Goal: Transaction & Acquisition: Purchase product/service

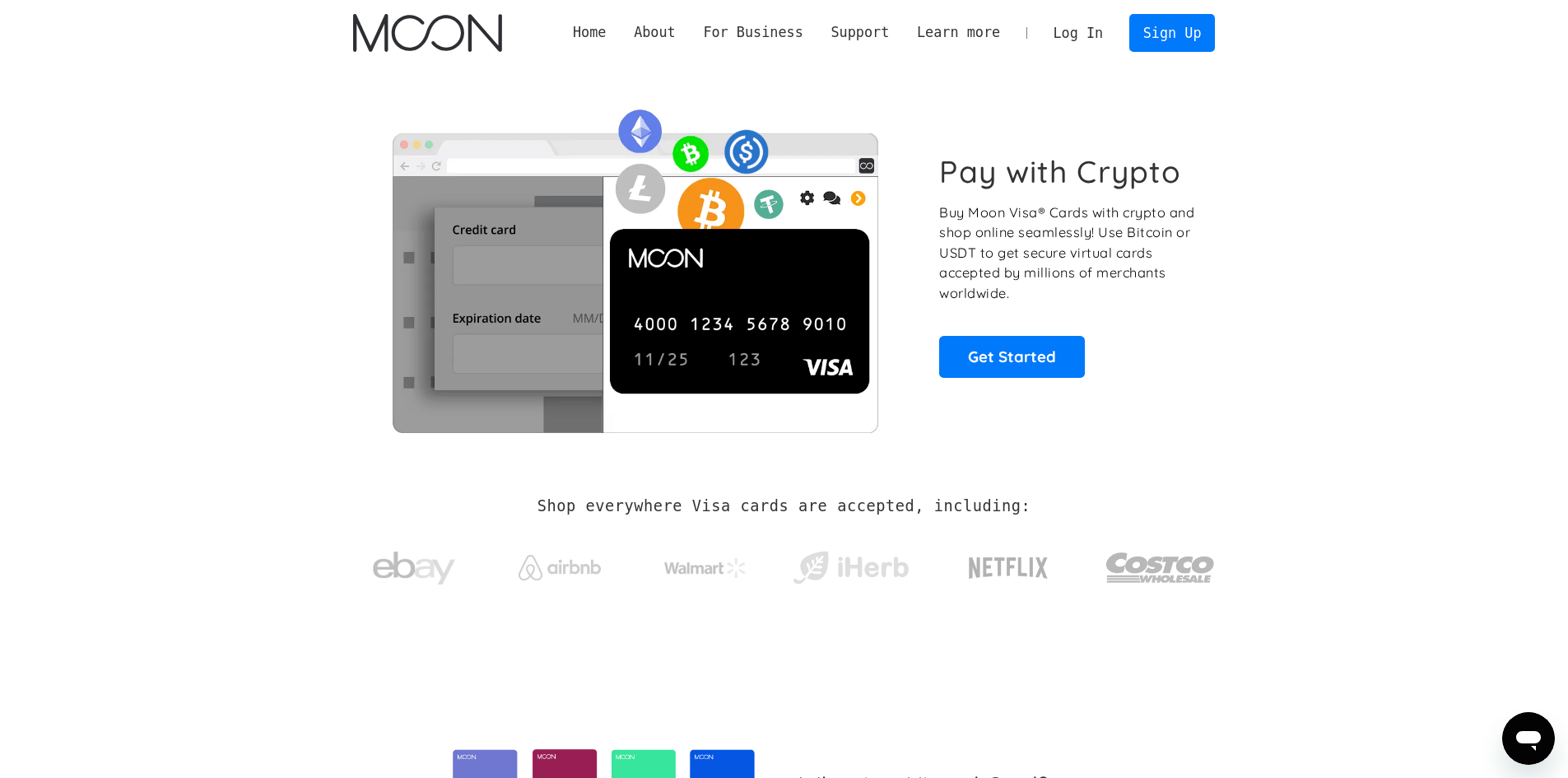
click at [1066, 19] on link "Log In" at bounding box center [1078, 33] width 78 height 36
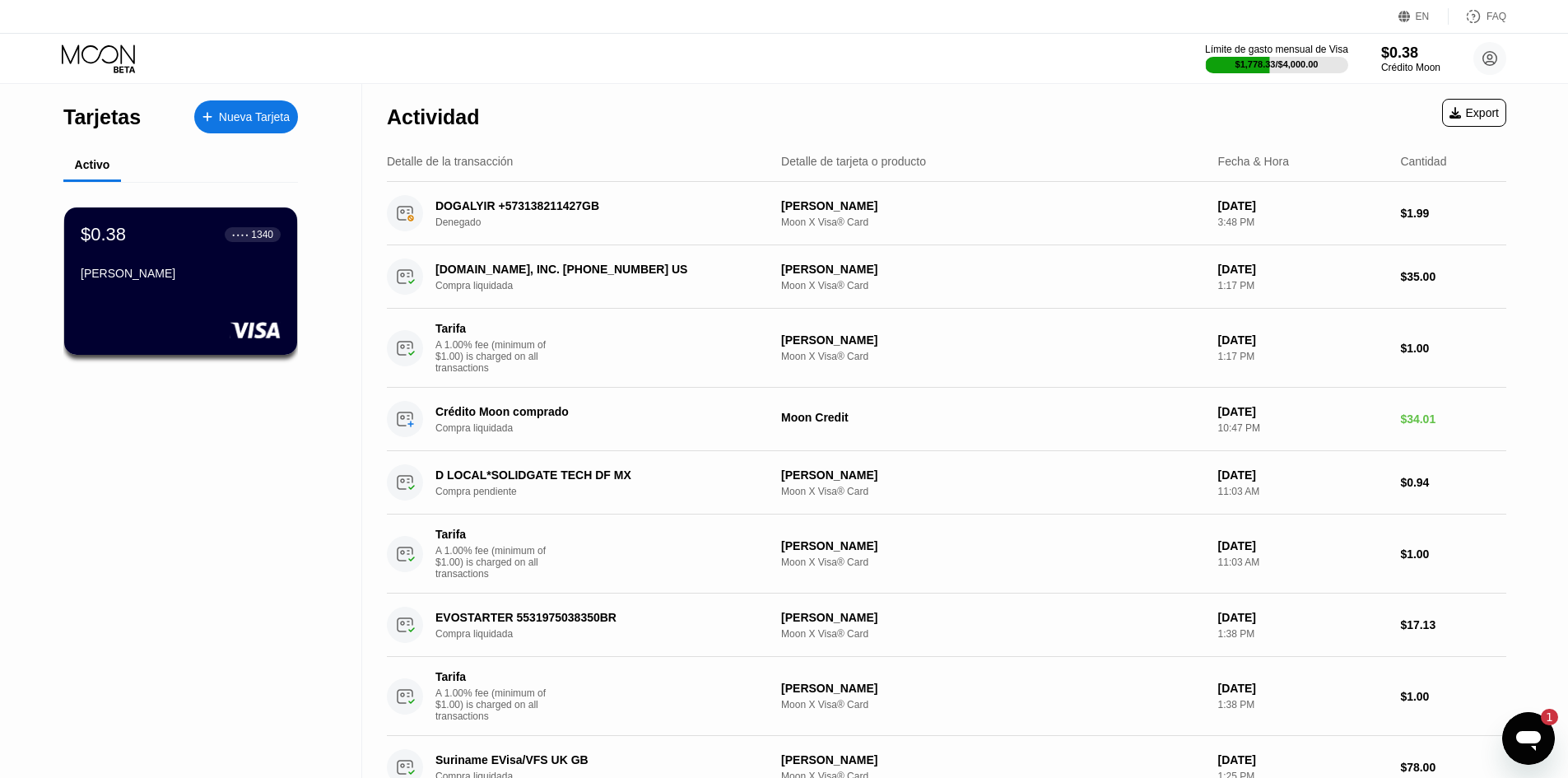
drag, startPoint x: 0, startPoint y: 0, endPoint x: 940, endPoint y: 70, distance: 942.6
click at [940, 70] on div "Límite de gasto mensual de Visa $1,778.33 / $4,000.00 $0.38 Crédito Moon Jhon f…" at bounding box center [784, 58] width 1568 height 49
click at [1481, 48] on circle at bounding box center [1489, 58] width 33 height 33
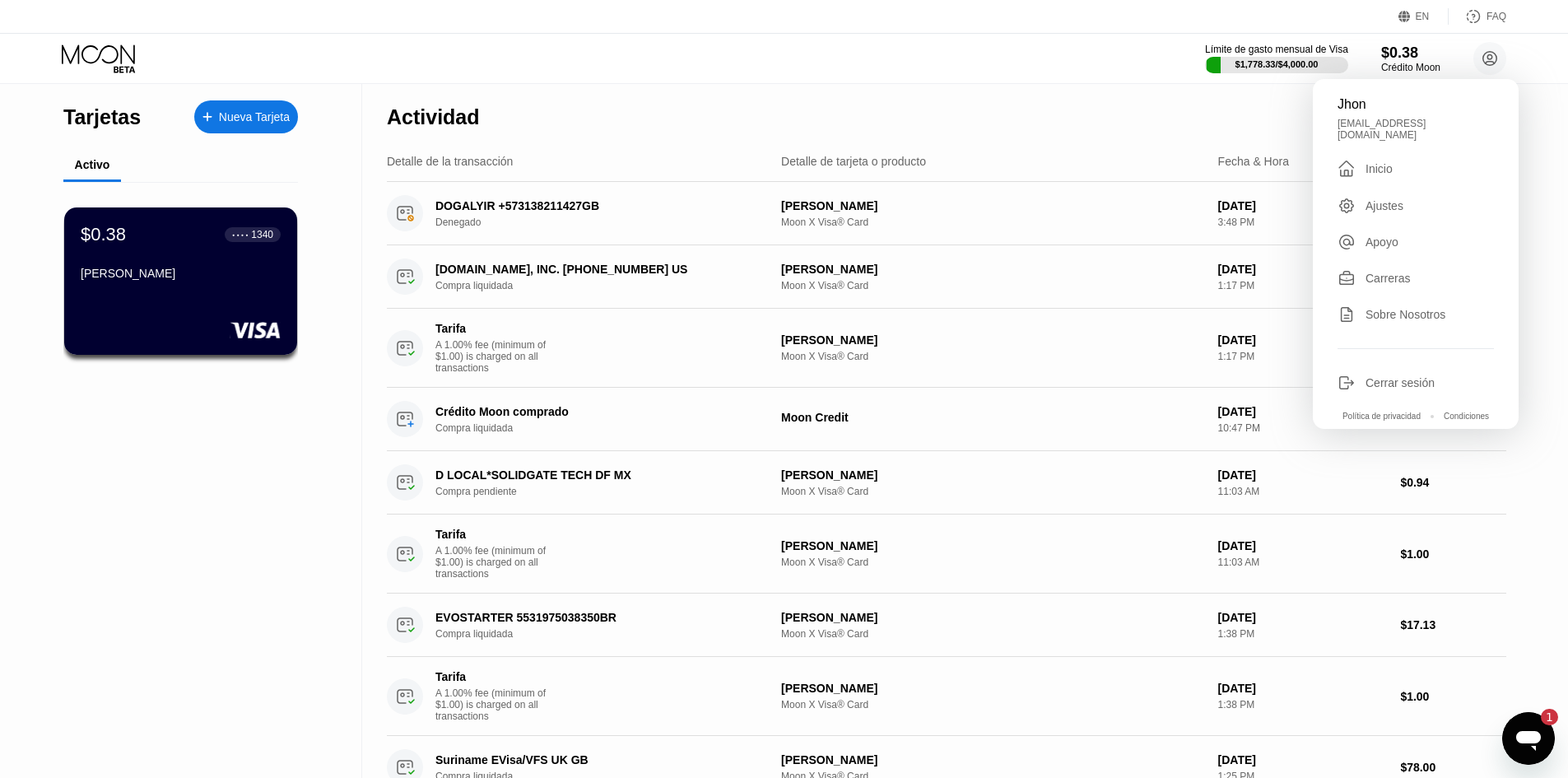
click at [1391, 376] on div "Cerrar sesión" at bounding box center [1400, 383] width 69 height 14
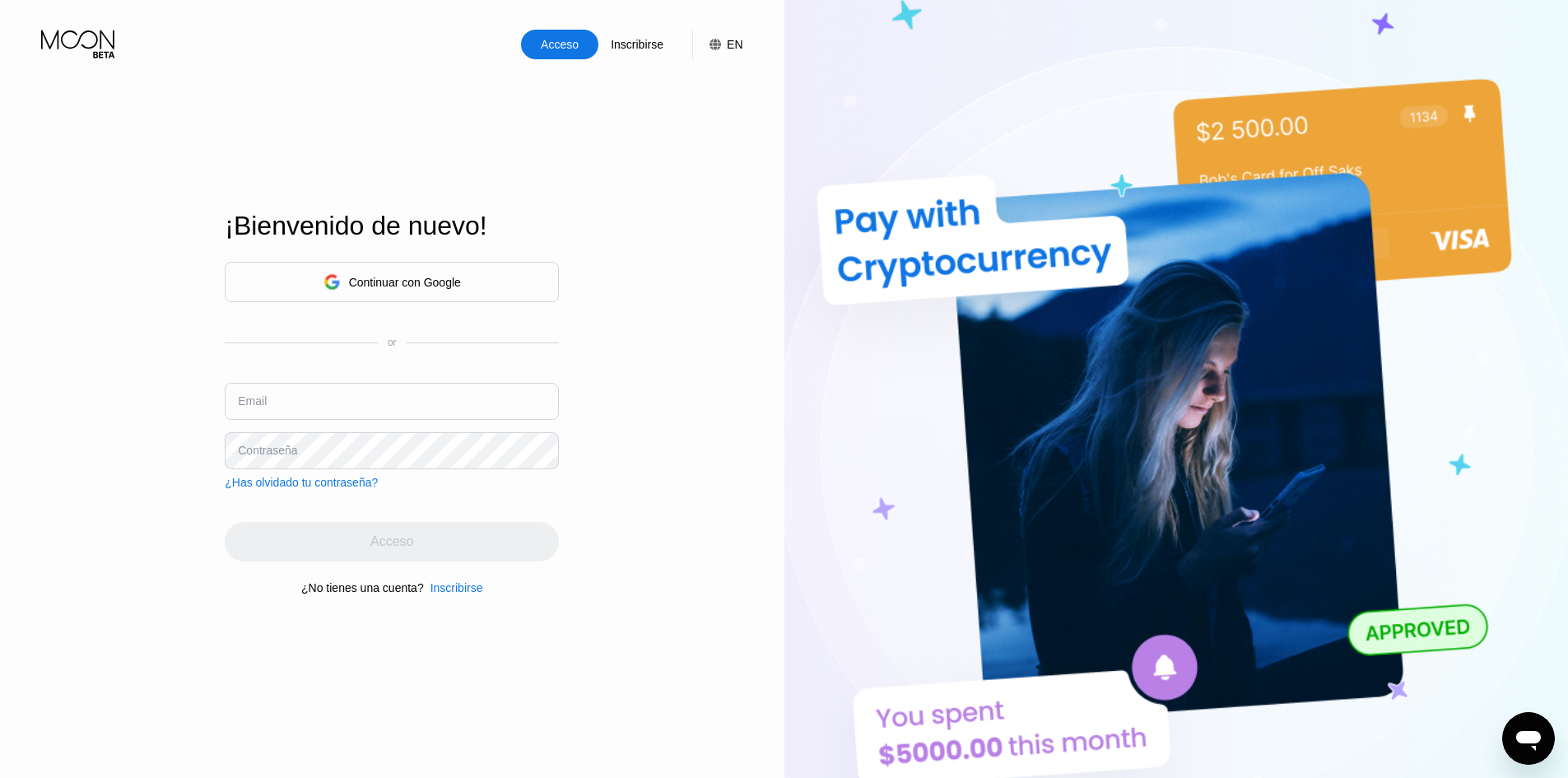
click at [460, 594] on div "Inscribirse" at bounding box center [457, 588] width 52 height 14
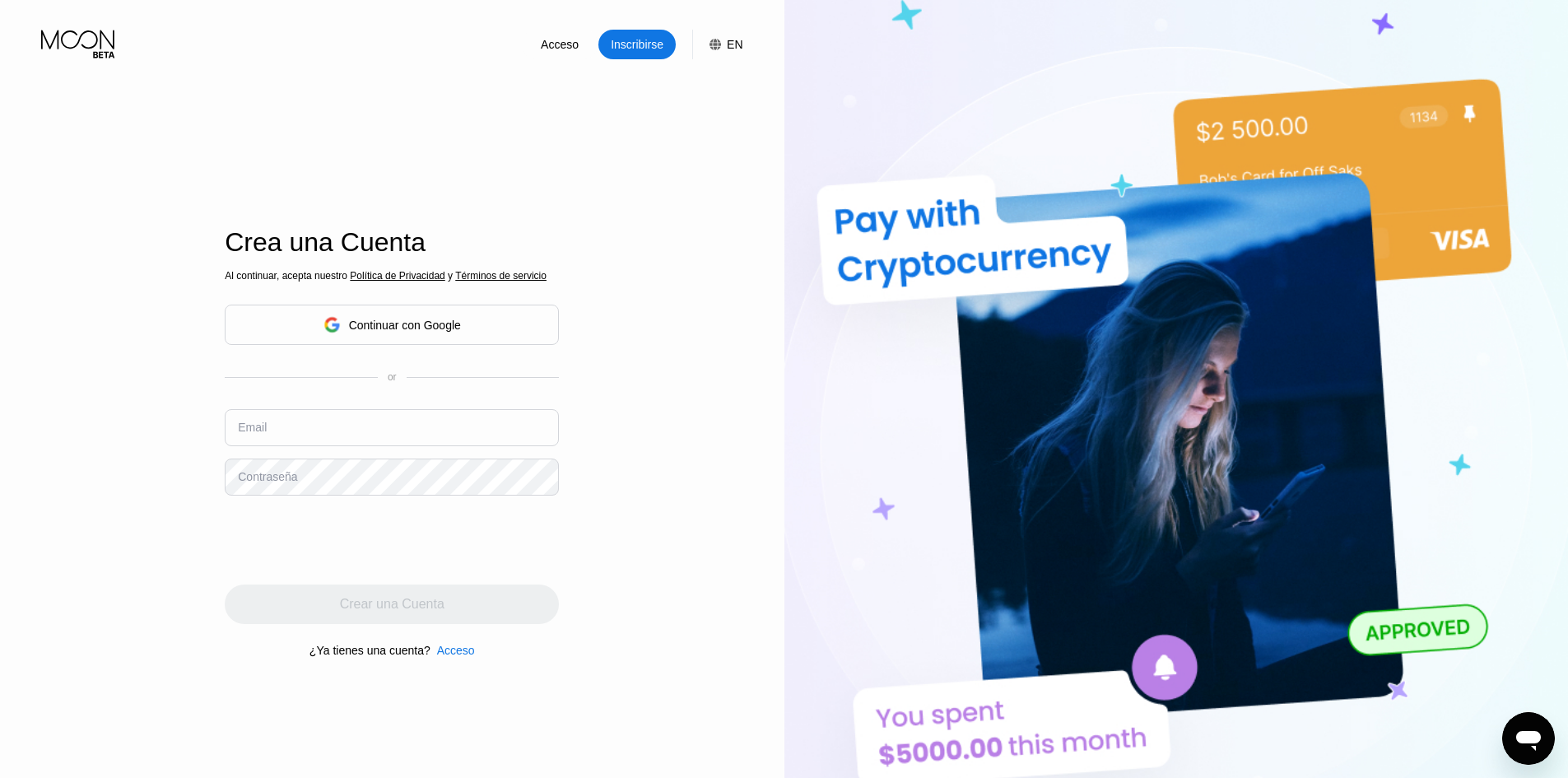
click at [422, 422] on input "text" at bounding box center [392, 427] width 334 height 37
paste input "[EMAIL_ADDRESS][DOMAIN_NAME]"
click at [301, 433] on input "[EMAIL_ADDRESS][DOMAIN_NAME]" at bounding box center [392, 427] width 334 height 37
type input "[EMAIL_ADDRESS][DOMAIN_NAME]"
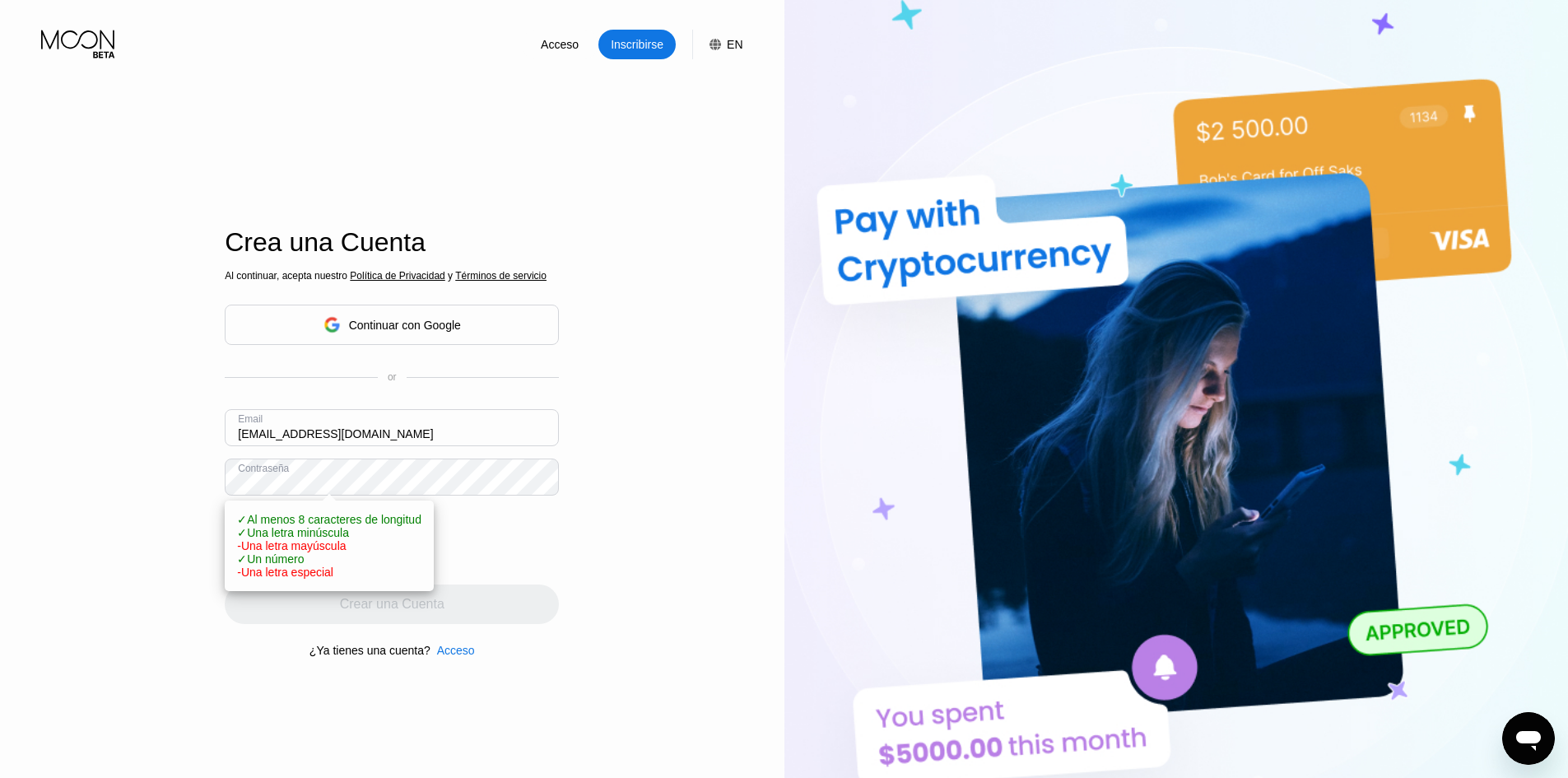
click at [224, 492] on div "Acceso Inscribirse EN Idioma Select an item Ahorrar Crea una Cuenta Al continua…" at bounding box center [392, 428] width 784 height 857
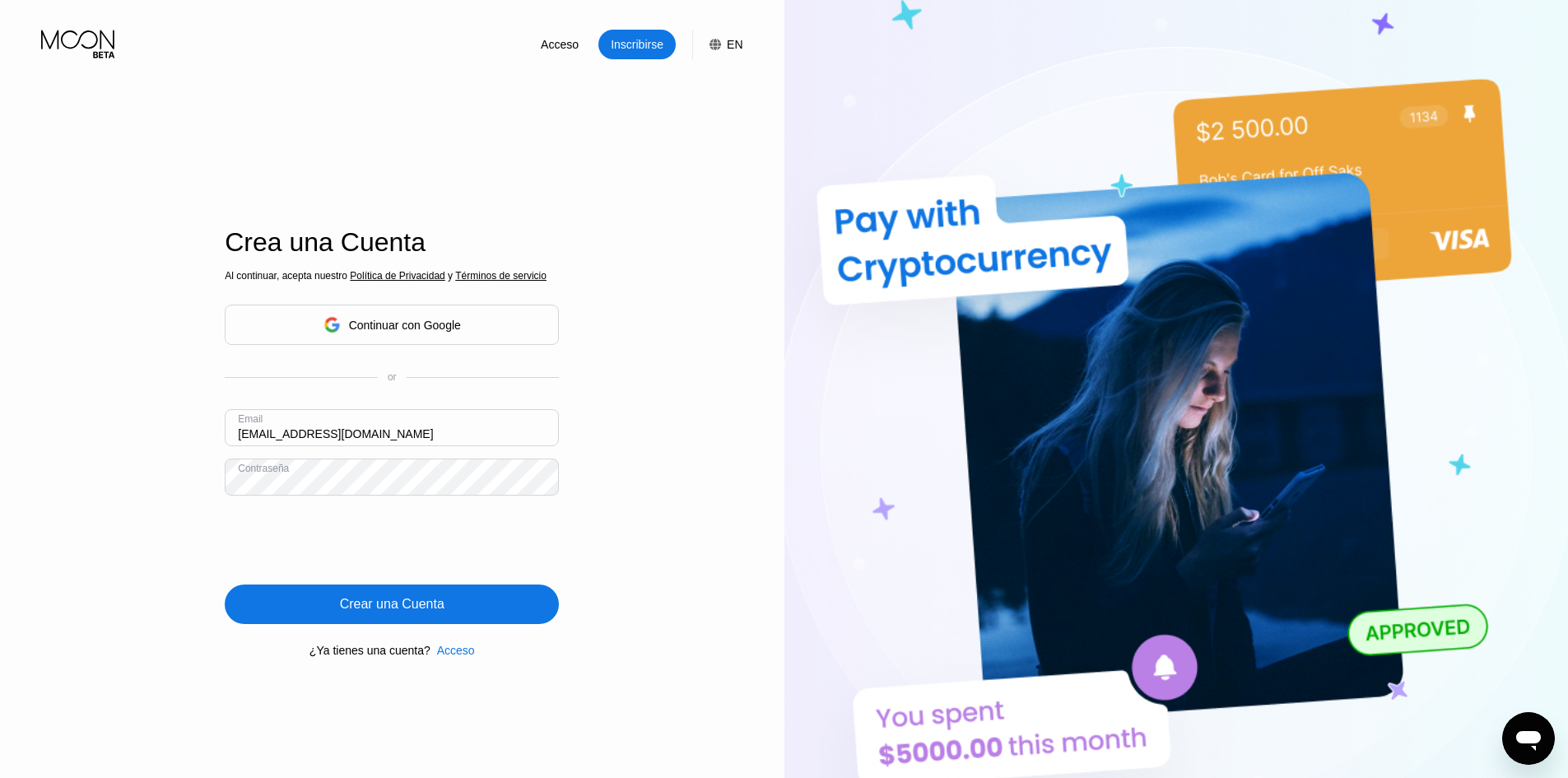
click at [402, 596] on div "Crear una Cuenta" at bounding box center [392, 604] width 334 height 40
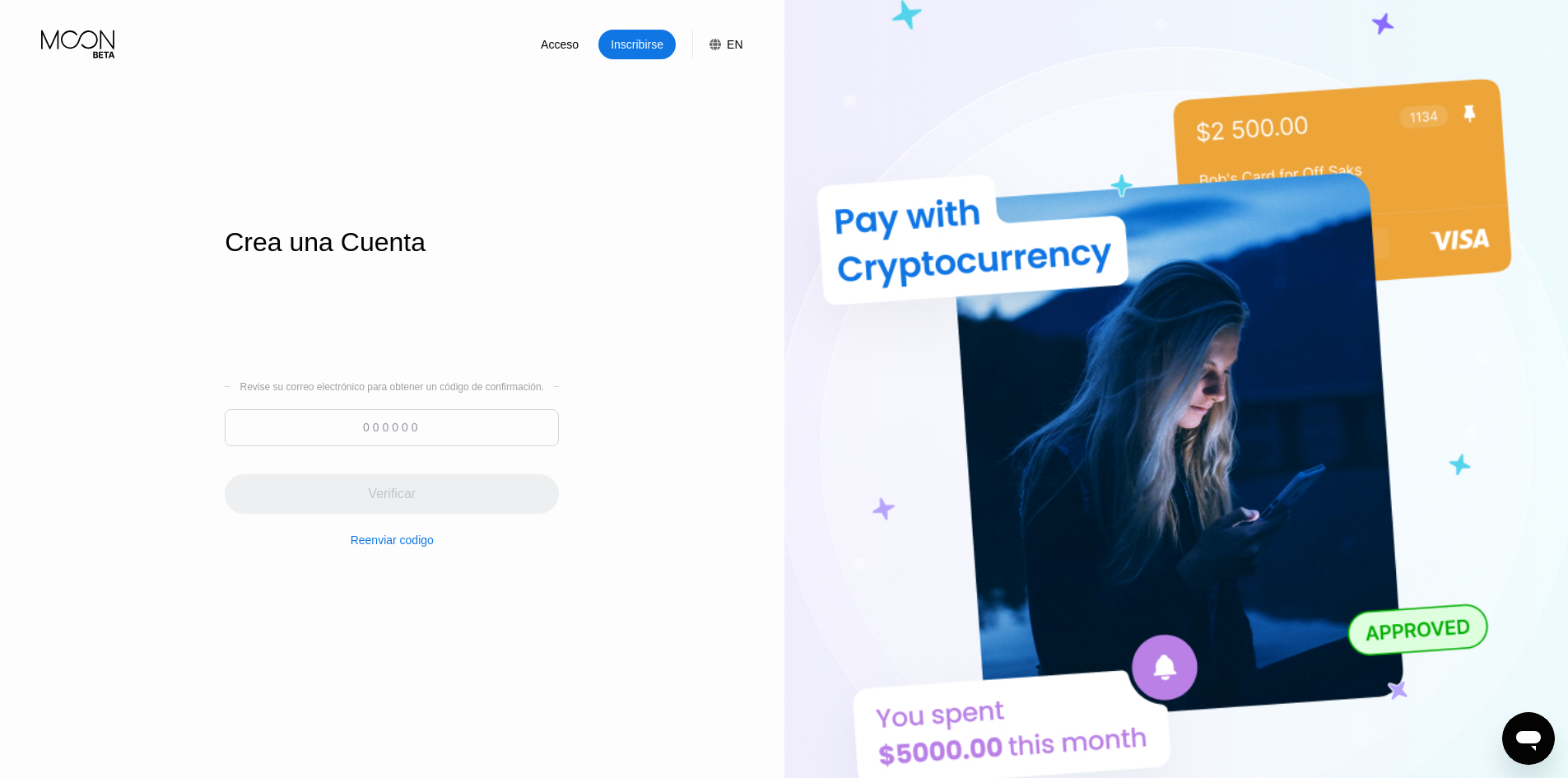
click at [432, 423] on input at bounding box center [392, 427] width 334 height 37
paste input "528517"
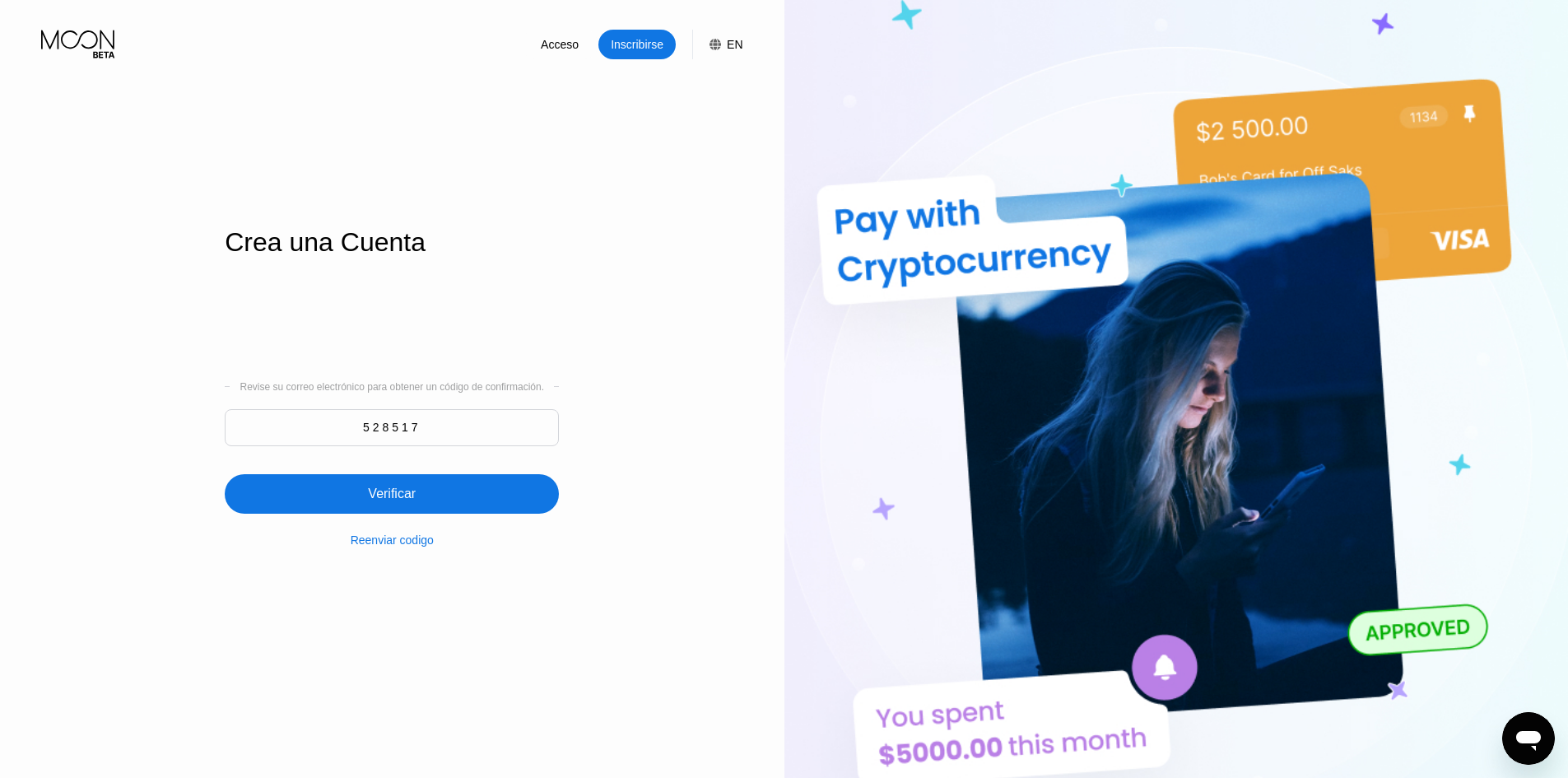
type input "528517"
click at [423, 478] on div "Verificar" at bounding box center [392, 493] width 334 height 40
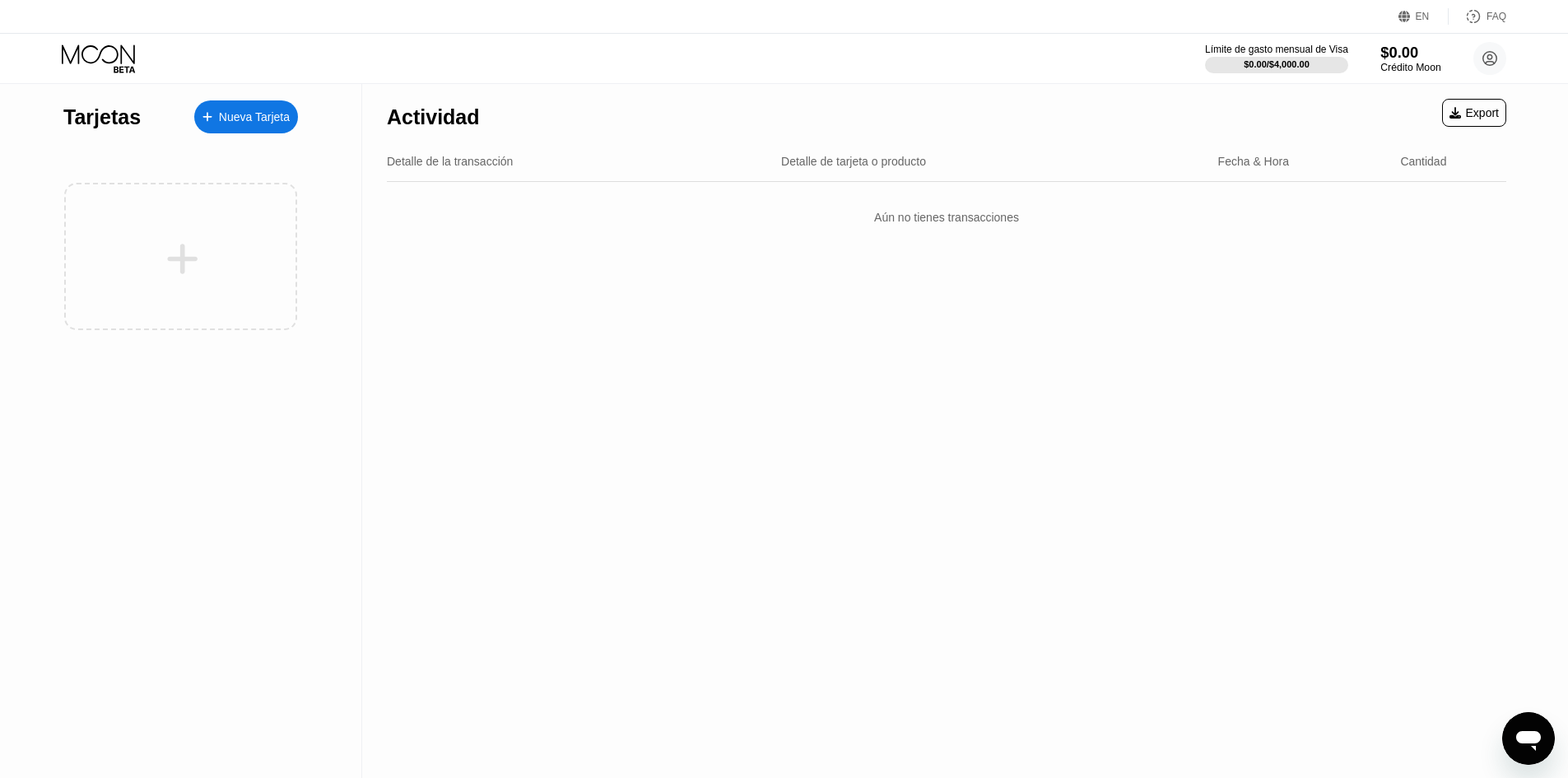
click at [1416, 52] on div "$0.00" at bounding box center [1409, 52] width 60 height 17
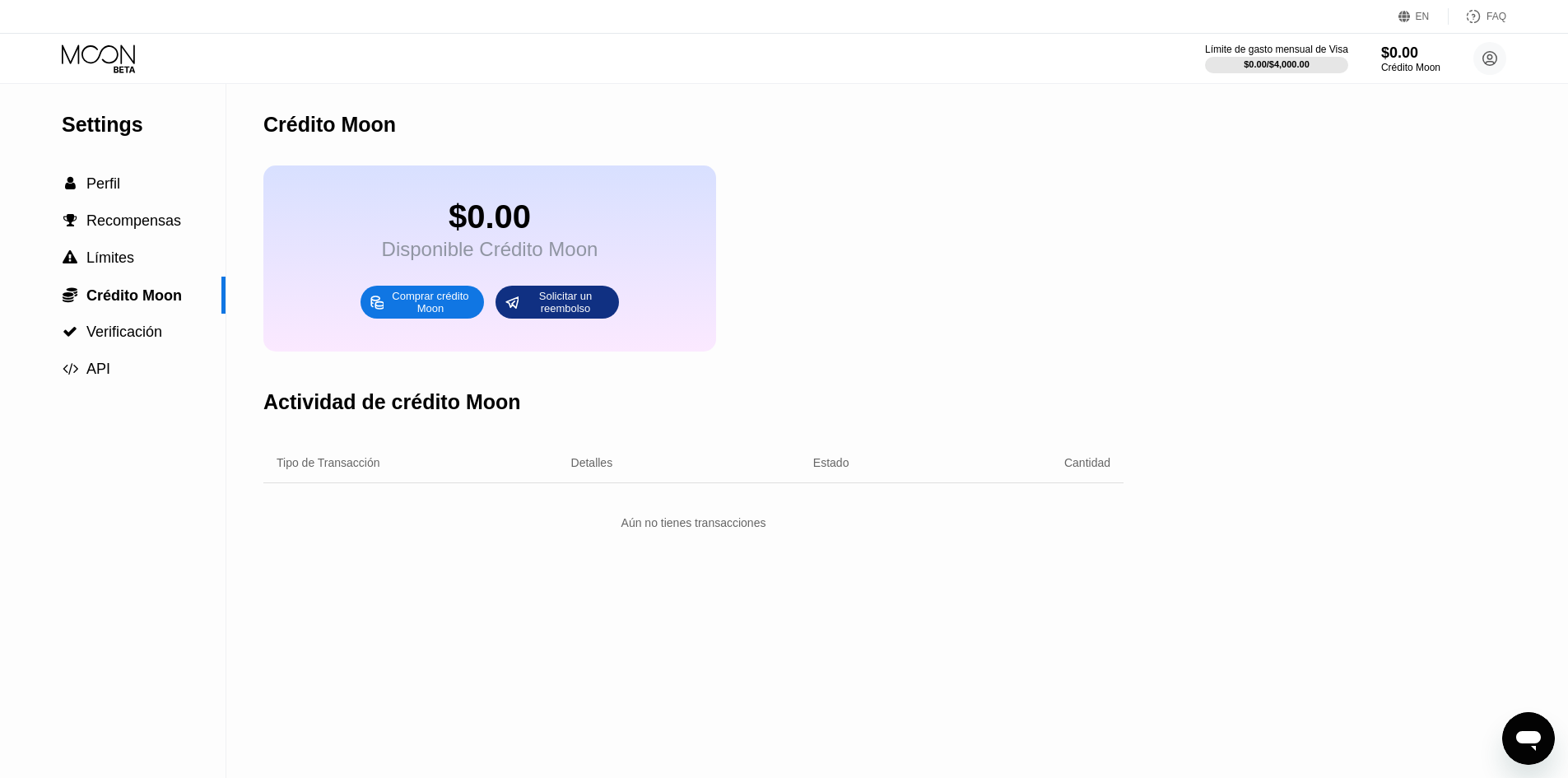
click at [440, 310] on div "Comprar crédito Moon" at bounding box center [430, 302] width 90 height 26
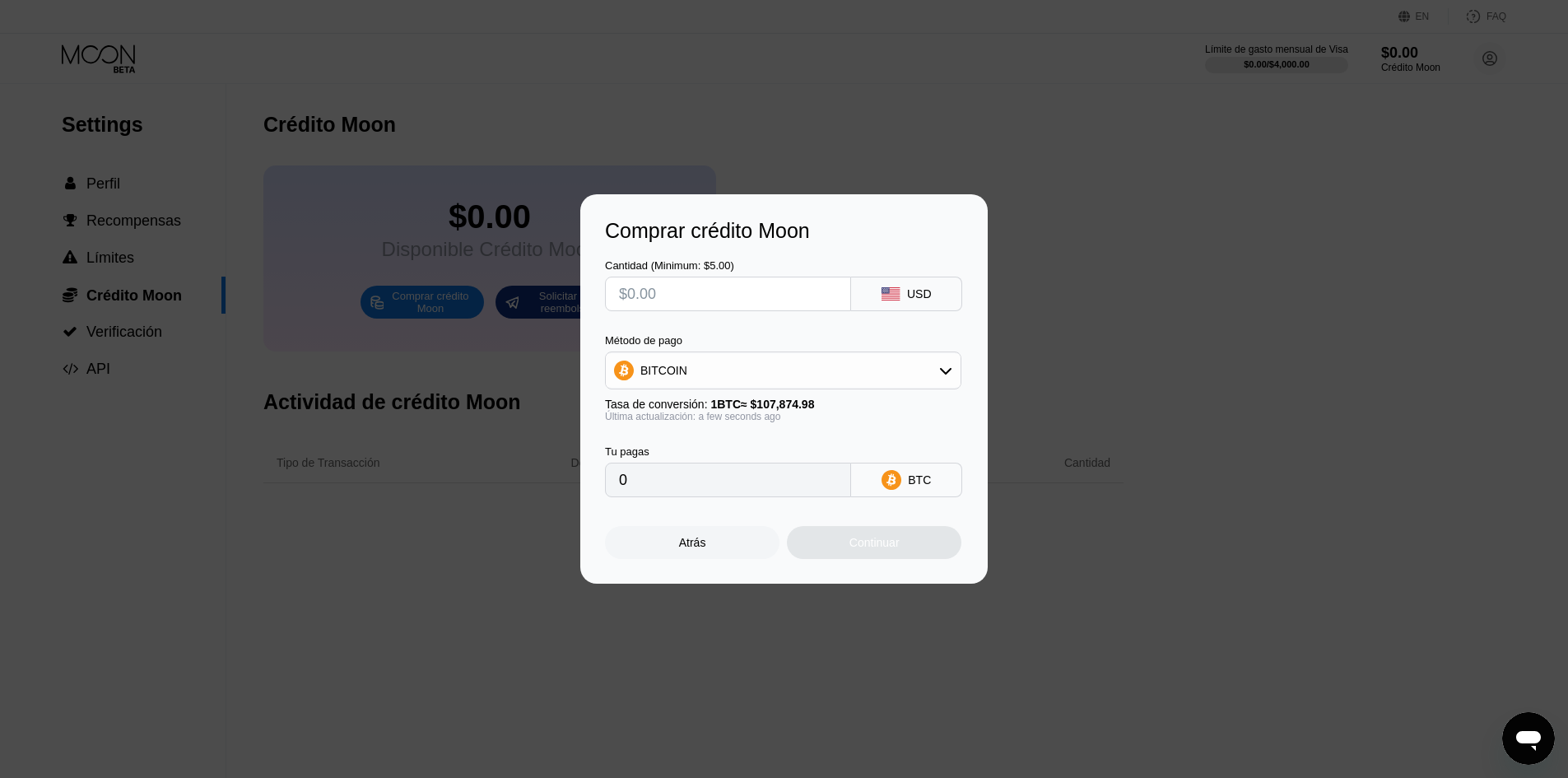
click at [701, 356] on div "BITCOIN" at bounding box center [783, 370] width 355 height 33
click at [703, 438] on div "USDT on TRON" at bounding box center [783, 452] width 346 height 33
type input "0.00"
click at [729, 300] on input "text" at bounding box center [728, 293] width 218 height 33
type input "$2"
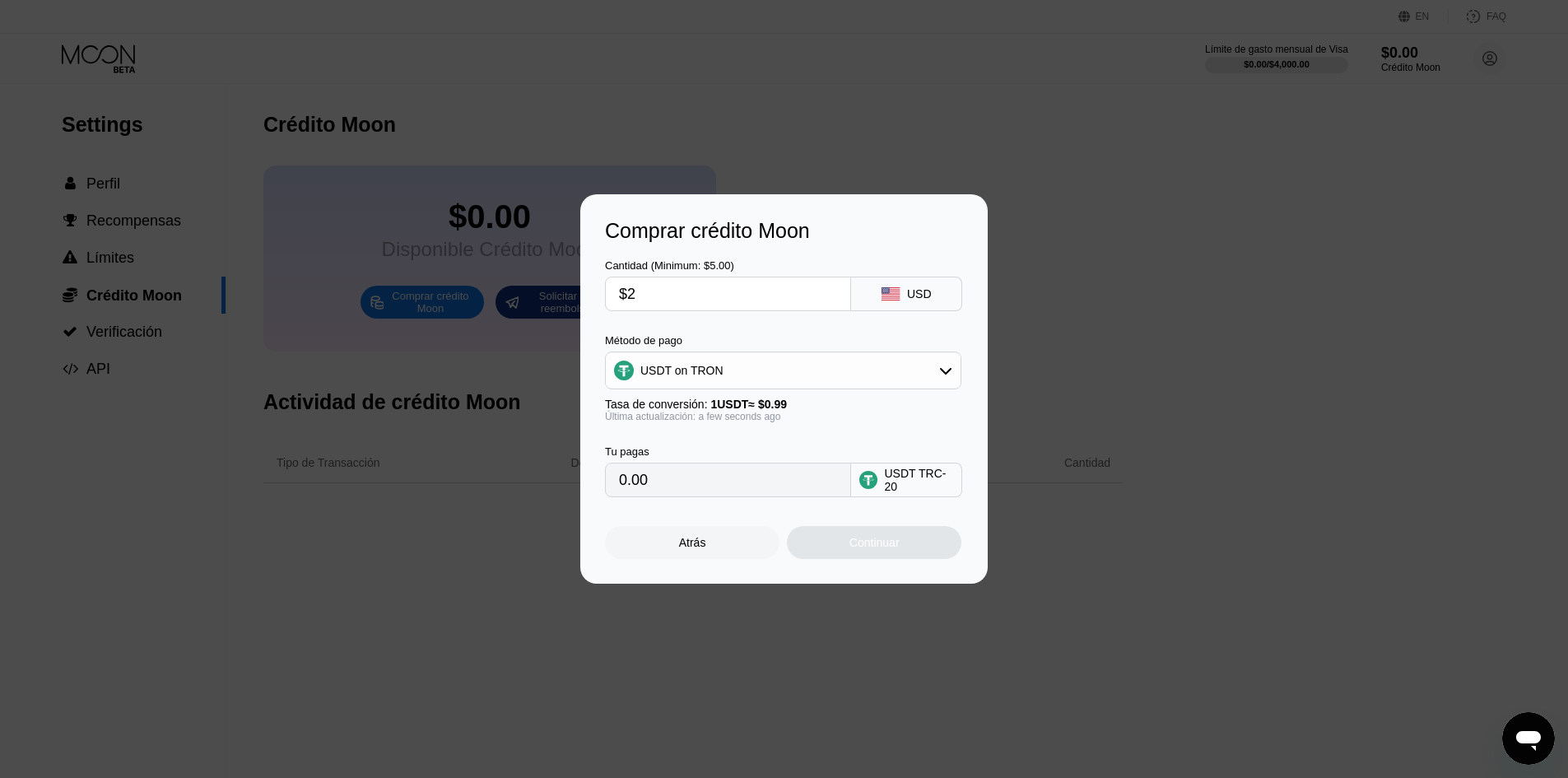
type input "2.02"
type input "$20"
type input "20.20"
type input "$200"
type input "202.02"
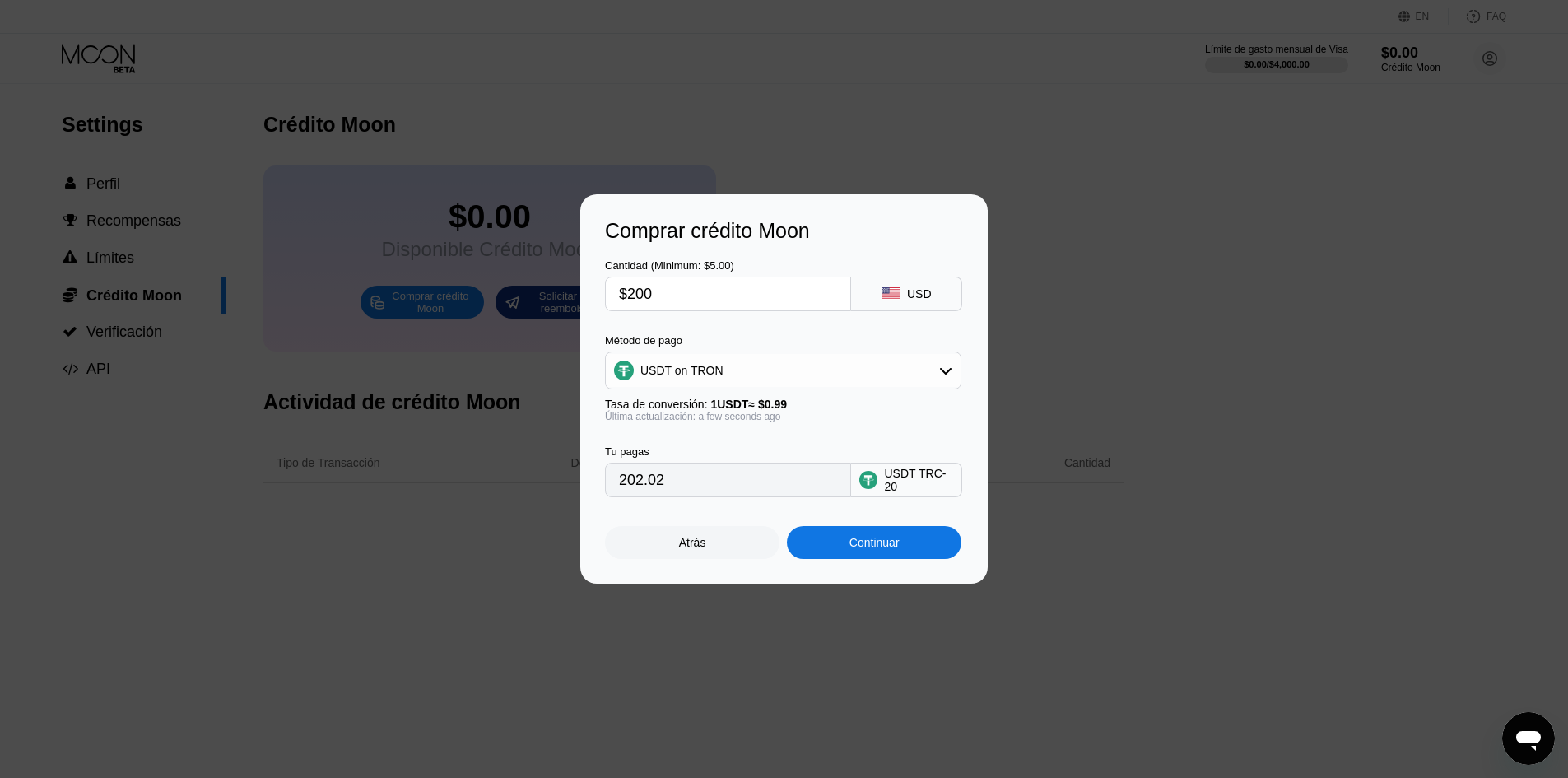
type input "$200"
click at [831, 559] on div "Continuar" at bounding box center [874, 542] width 175 height 33
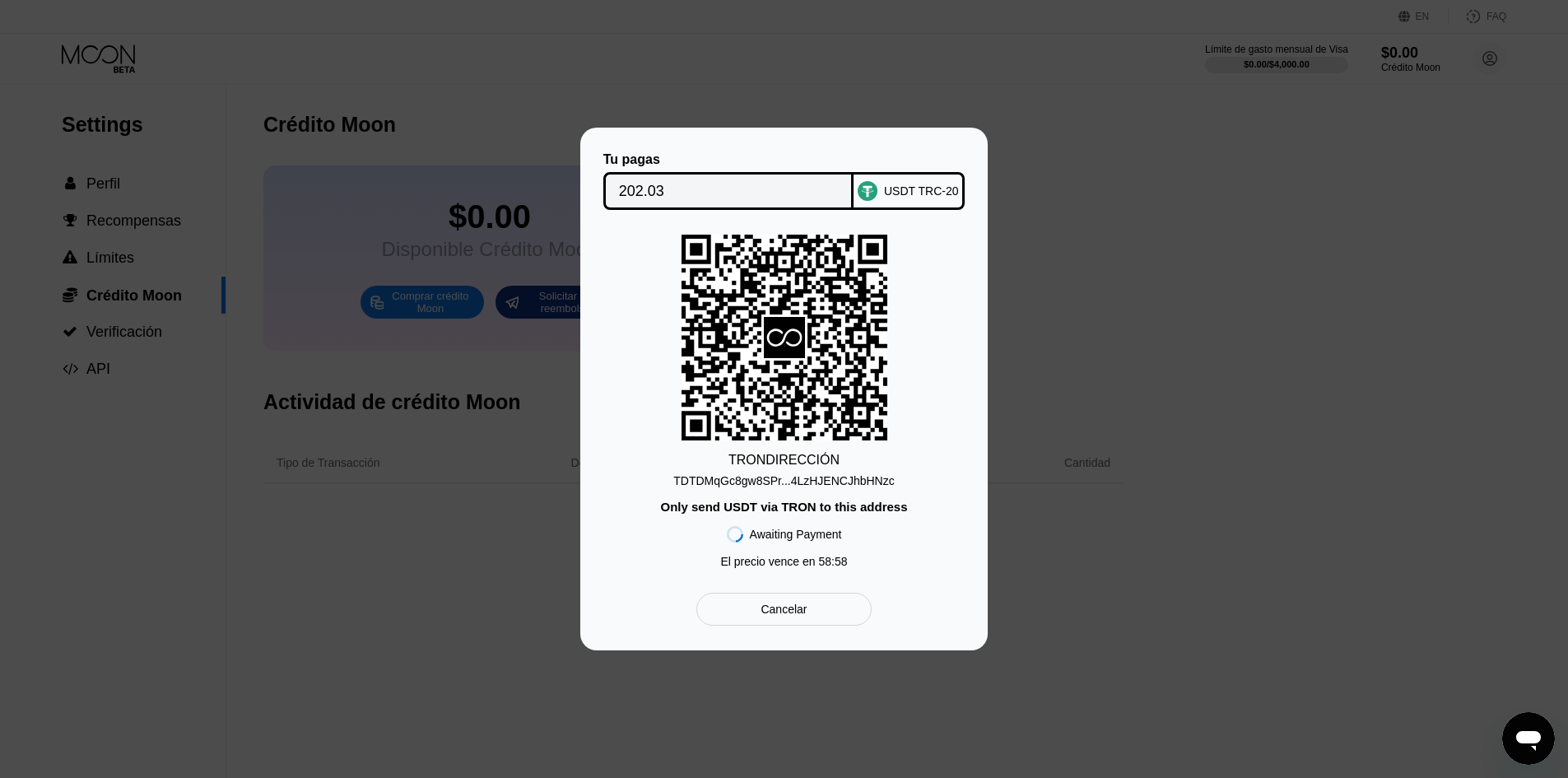
click at [844, 491] on div "TRON DIRECCIÓN TDTDMqGc8gw8SPr...4LzHJENCJhbHNzc Only send USDT via TRON to thi…" at bounding box center [784, 405] width 358 height 341
click at [844, 487] on div "TDTDMqGc8gw8SPr...4LzHJENCJhbHNzc" at bounding box center [783, 481] width 220 height 14
click at [733, 175] on input "202.03" at bounding box center [729, 191] width 220 height 33
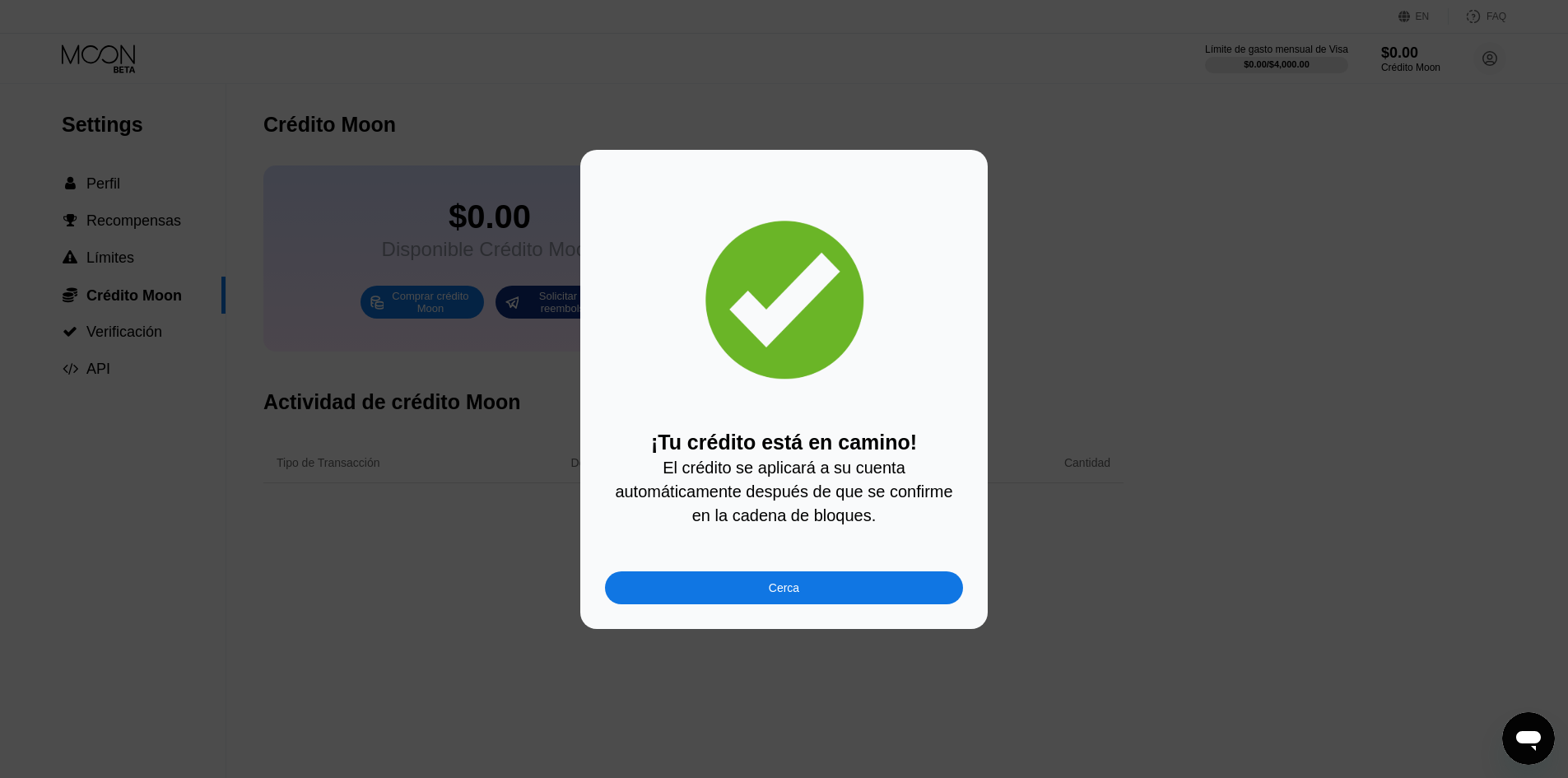
click at [936, 615] on div "¡Tu crédito está en camino! El crédito se aplicará a su cuenta automáticamente …" at bounding box center [784, 389] width 407 height 479
click at [918, 602] on div "Cerca" at bounding box center [784, 587] width 358 height 33
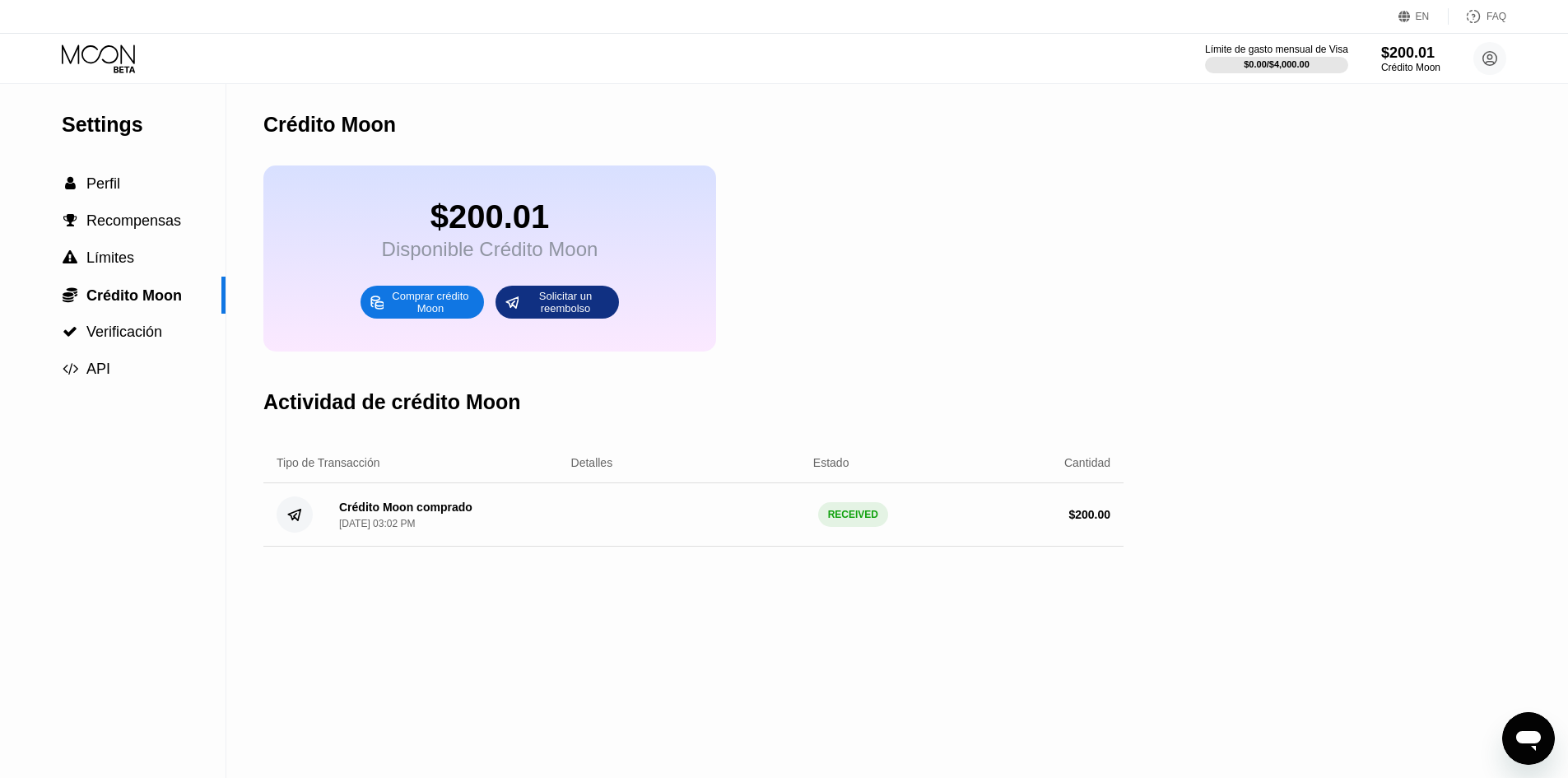
click at [139, 68] on div at bounding box center [112, 59] width 101 height 29
click at [128, 60] on icon at bounding box center [100, 59] width 77 height 29
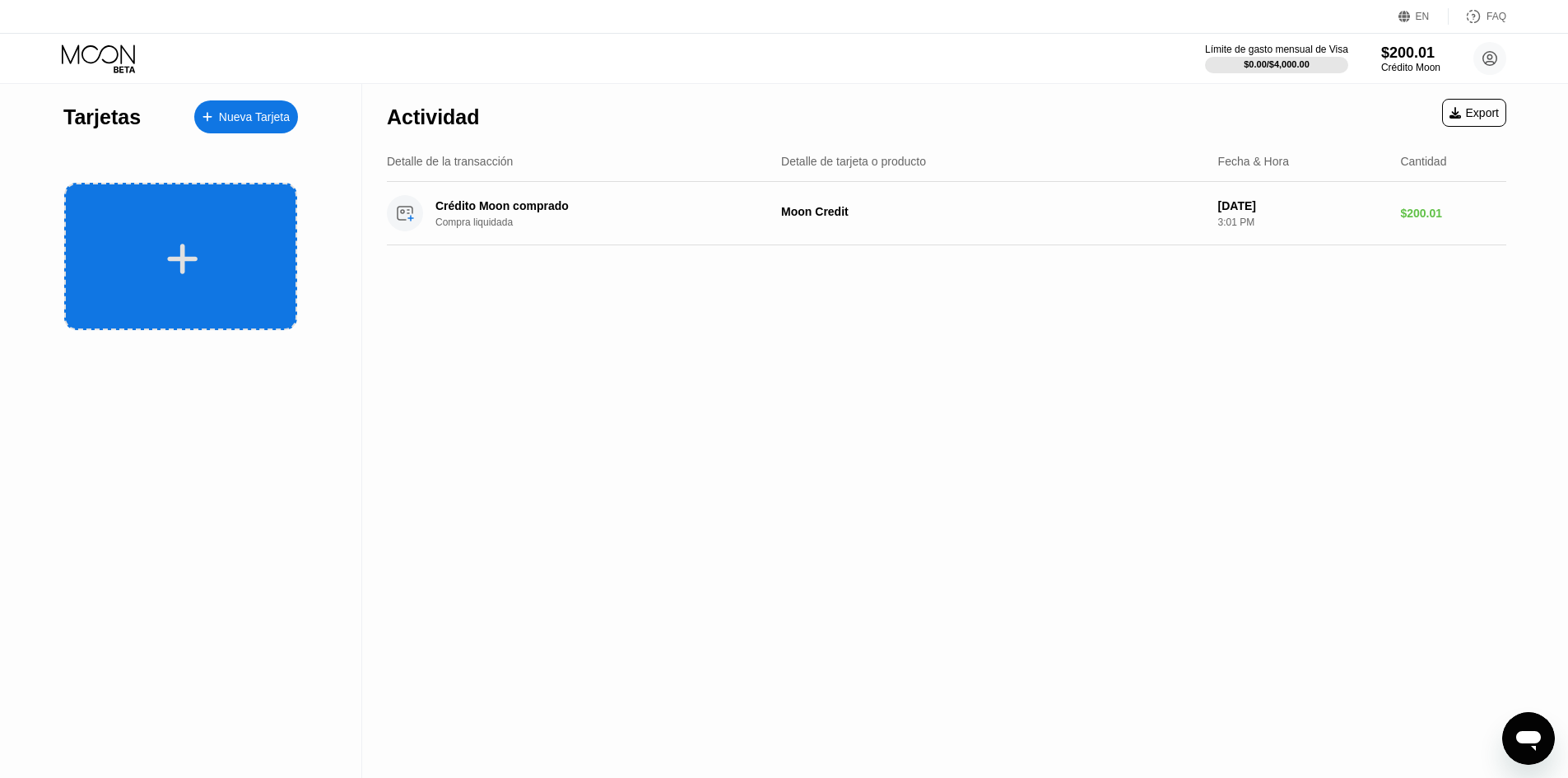
click at [200, 277] on div at bounding box center [181, 256] width 233 height 147
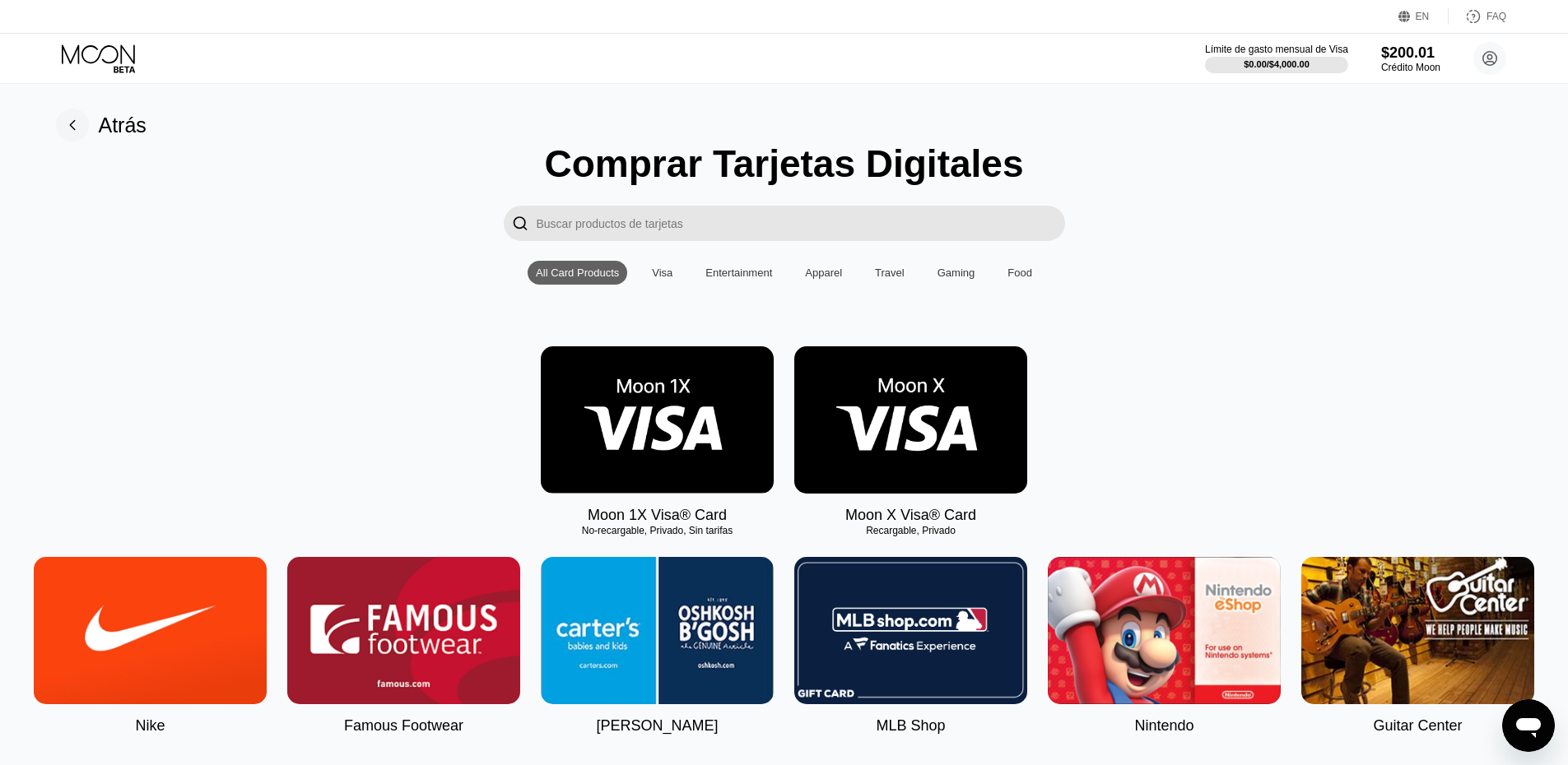
click at [871, 420] on img at bounding box center [910, 420] width 233 height 147
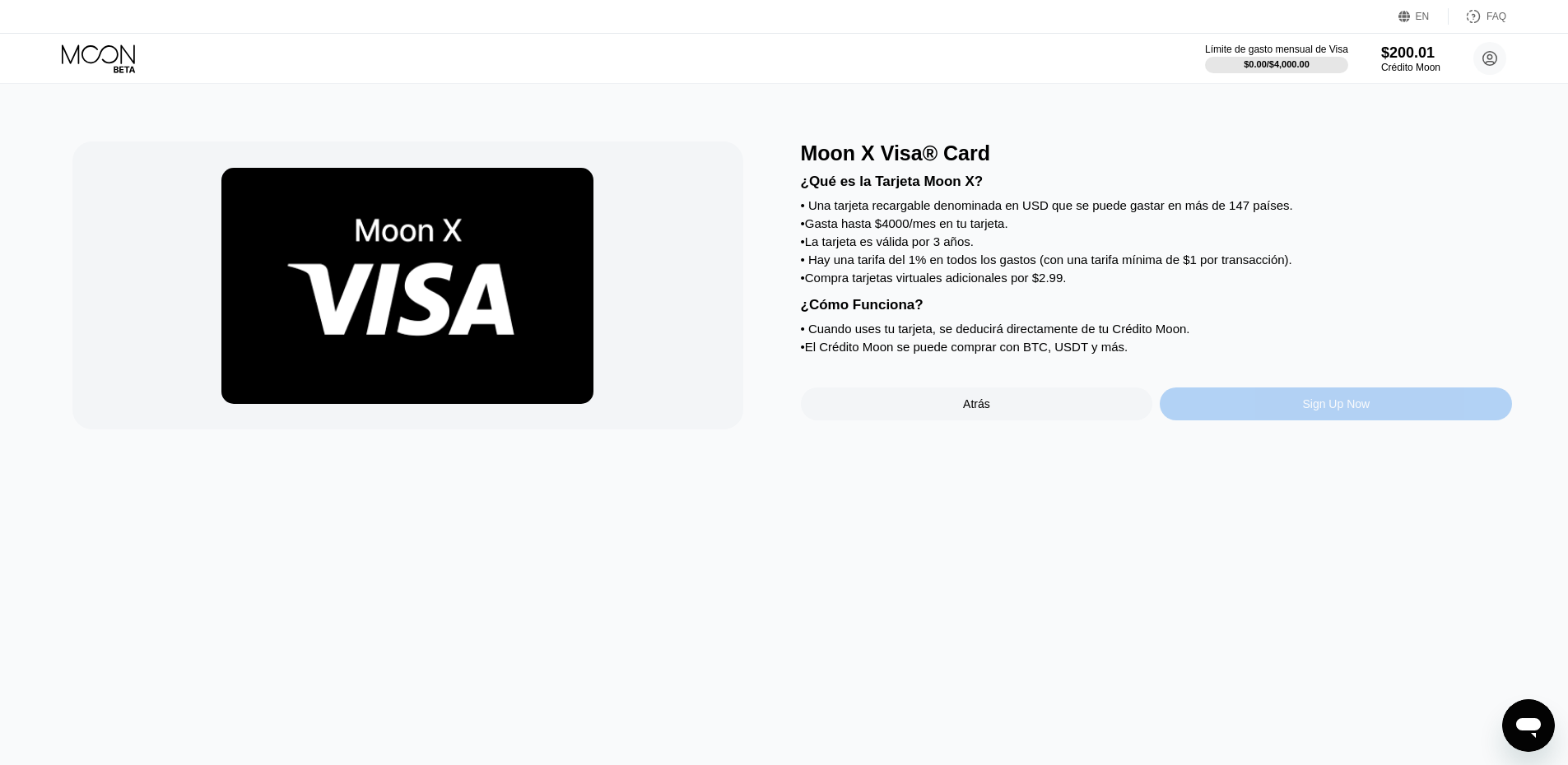
click at [1291, 420] on div "Sign Up Now" at bounding box center [1335, 404] width 352 height 33
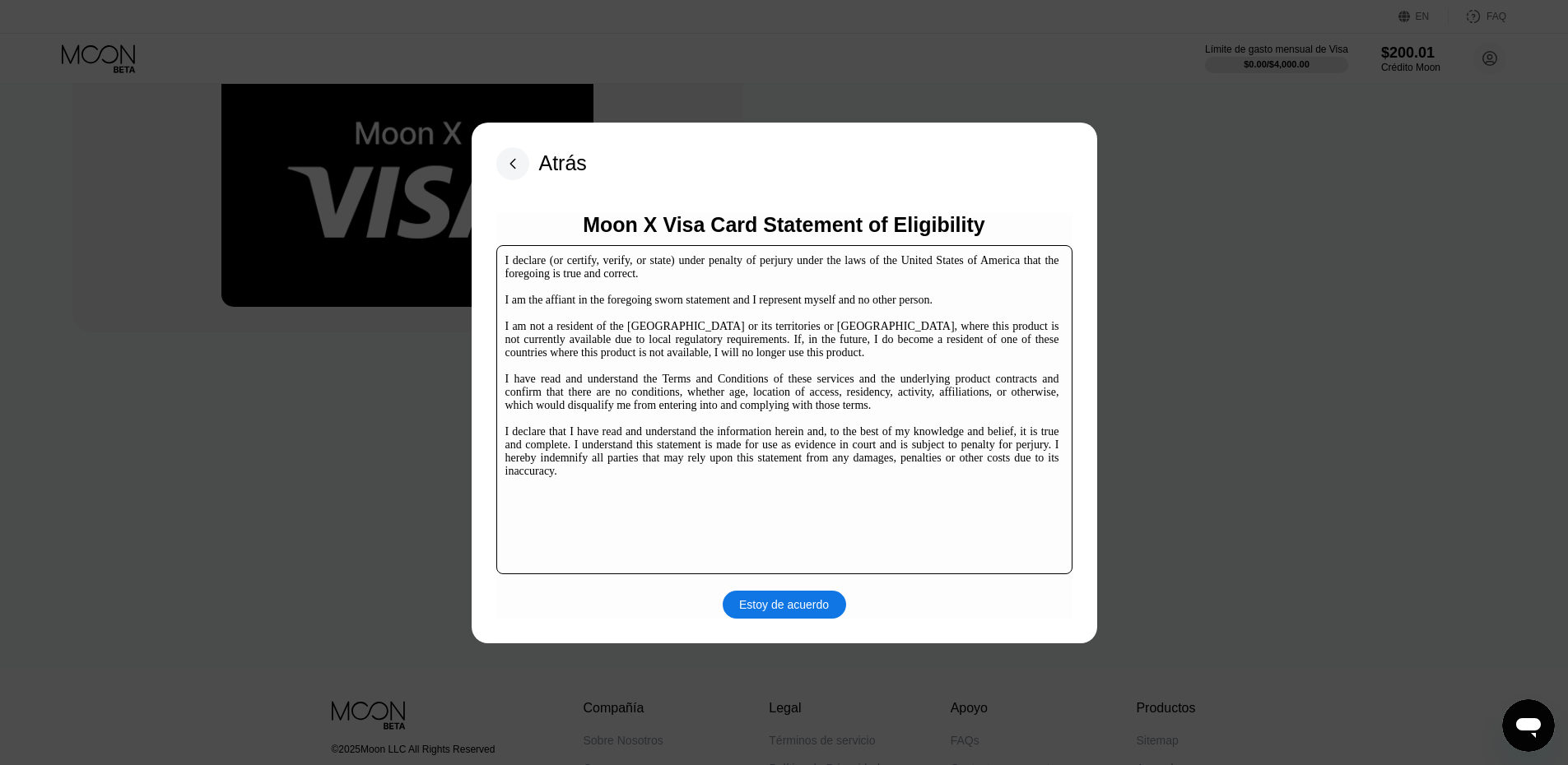
scroll to position [252, 0]
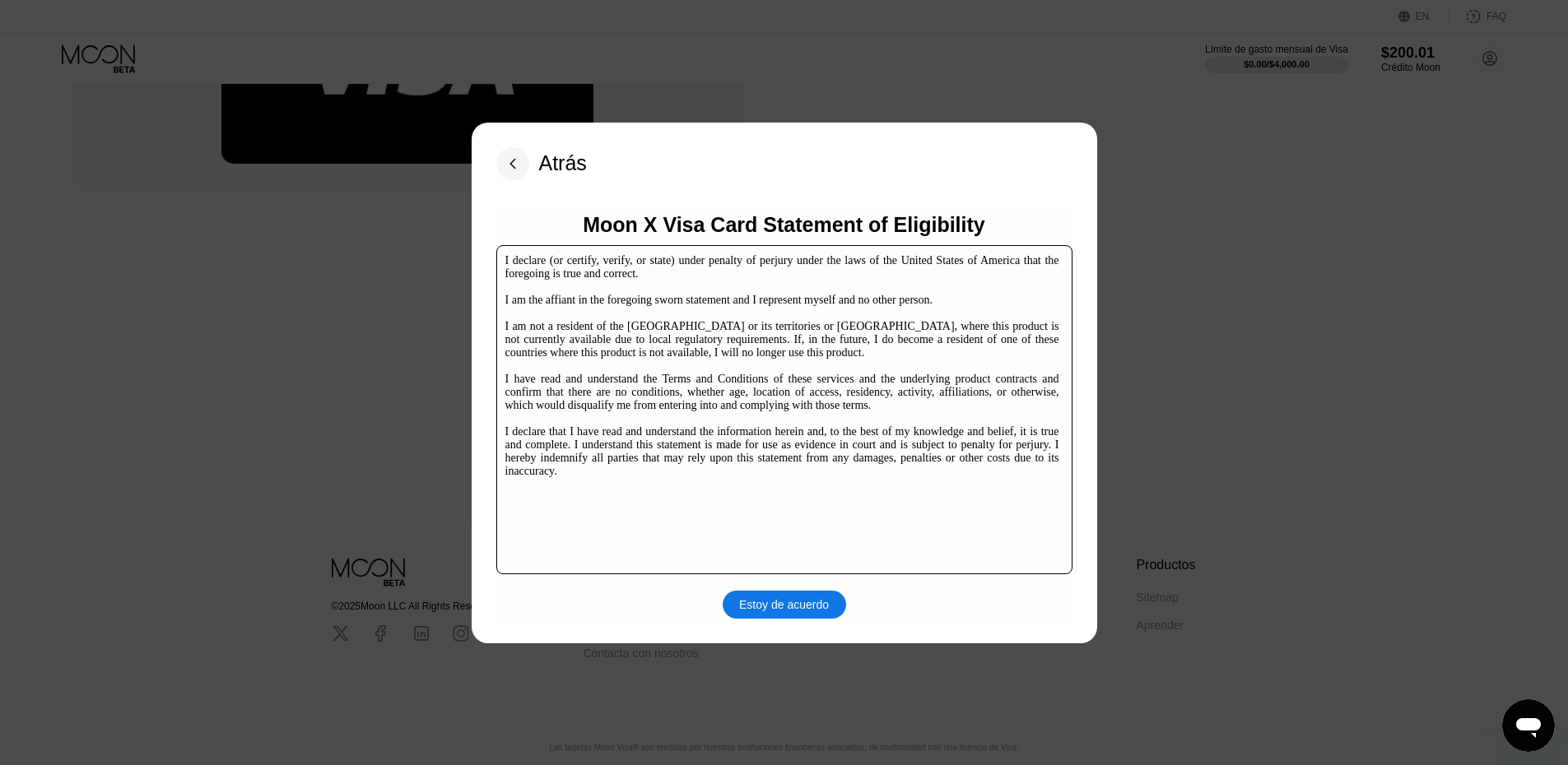
click at [792, 586] on div "Moon X Visa Card Statement of Eligibility I declare (or certify, verify, or sta…" at bounding box center [784, 415] width 576 height 405
click at [798, 622] on div "Atrás Moon X Visa Card Statement of Eligibility I declare (or certify, verify, …" at bounding box center [784, 382] width 626 height 521
click at [802, 605] on div "Estoy de acuerdo" at bounding box center [784, 605] width 90 height 15
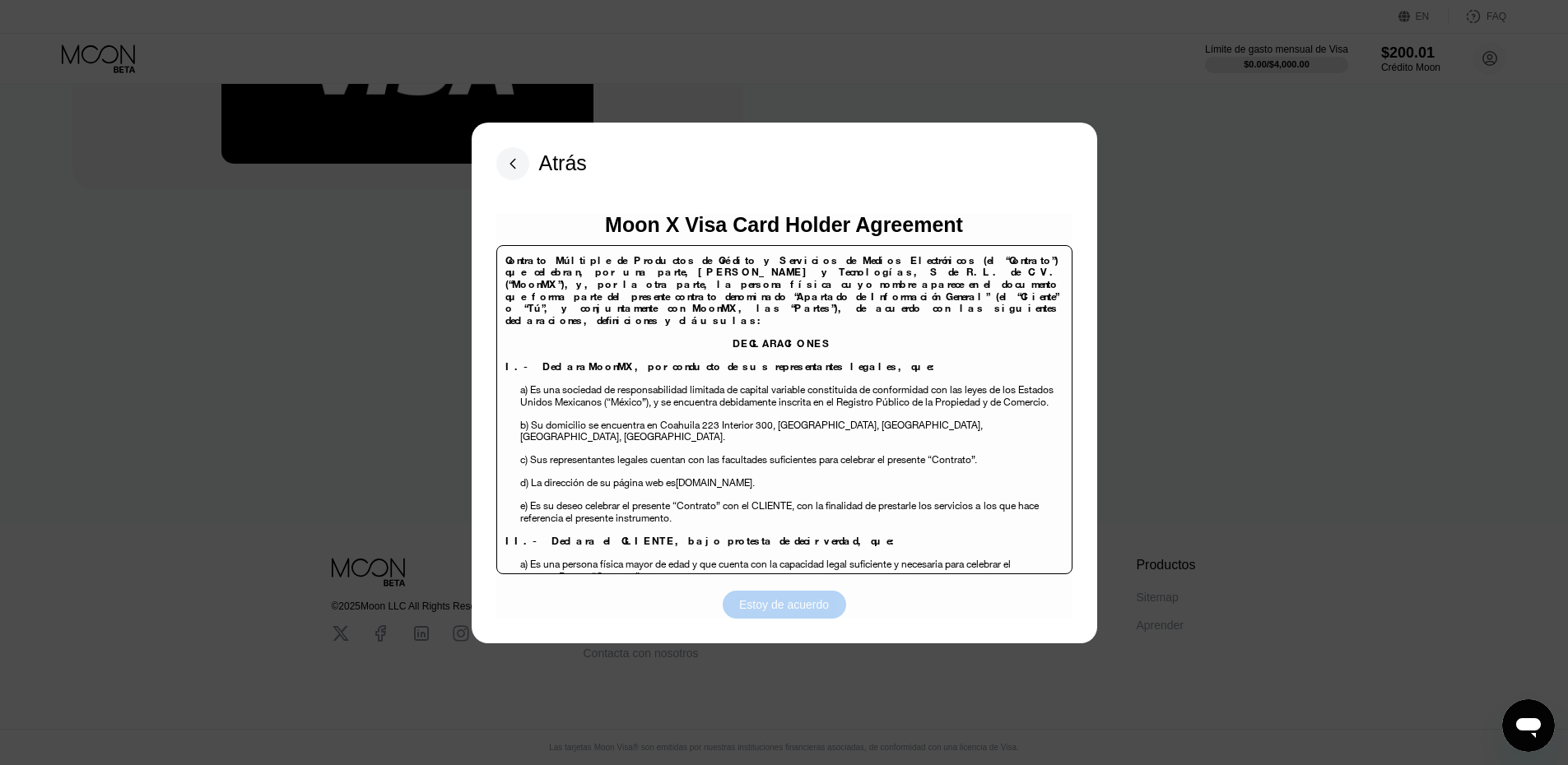
click at [805, 599] on div "Estoy de acuerdo" at bounding box center [784, 605] width 90 height 15
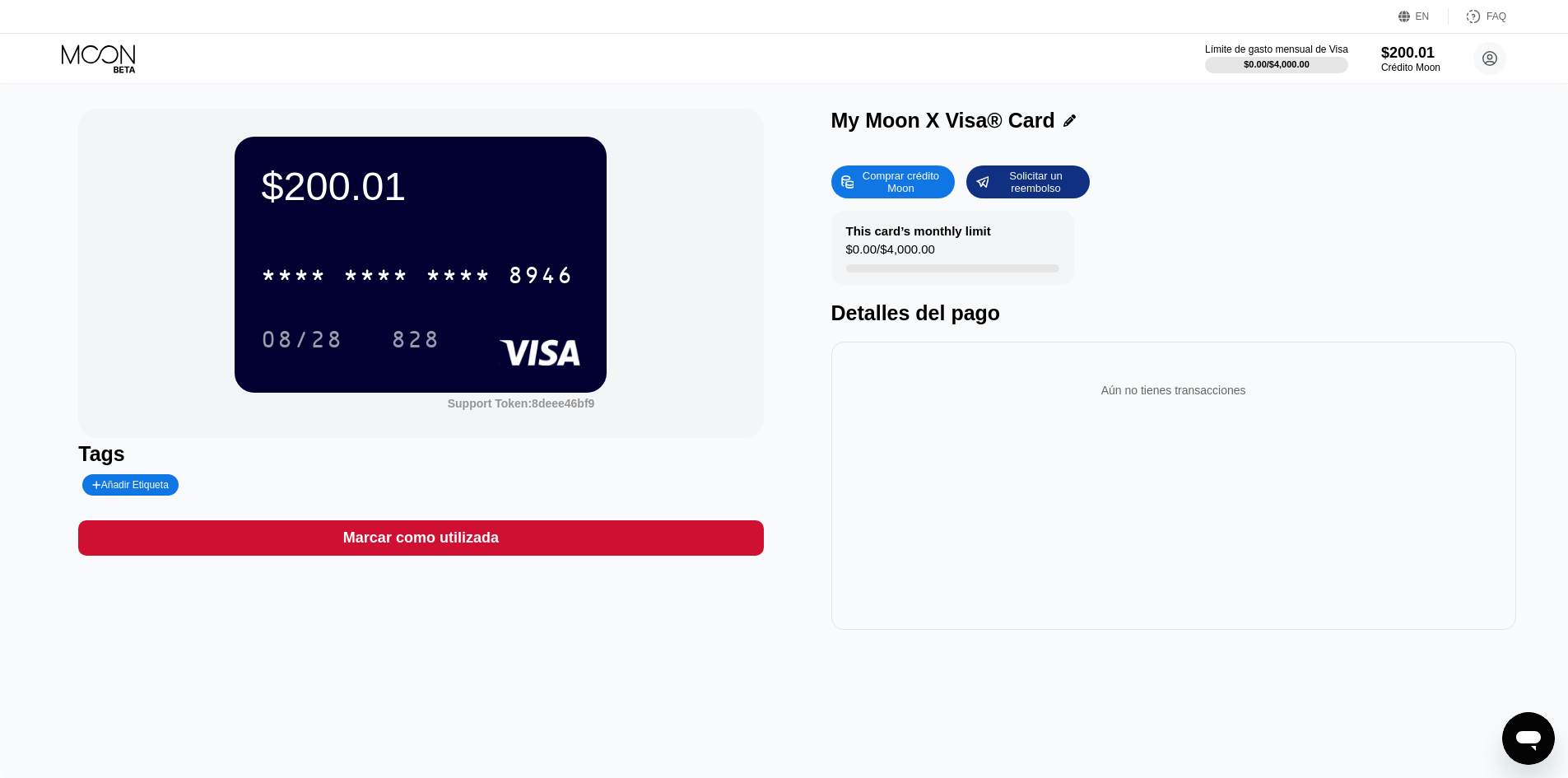
click at [121, 53] on icon at bounding box center [98, 54] width 73 height 19
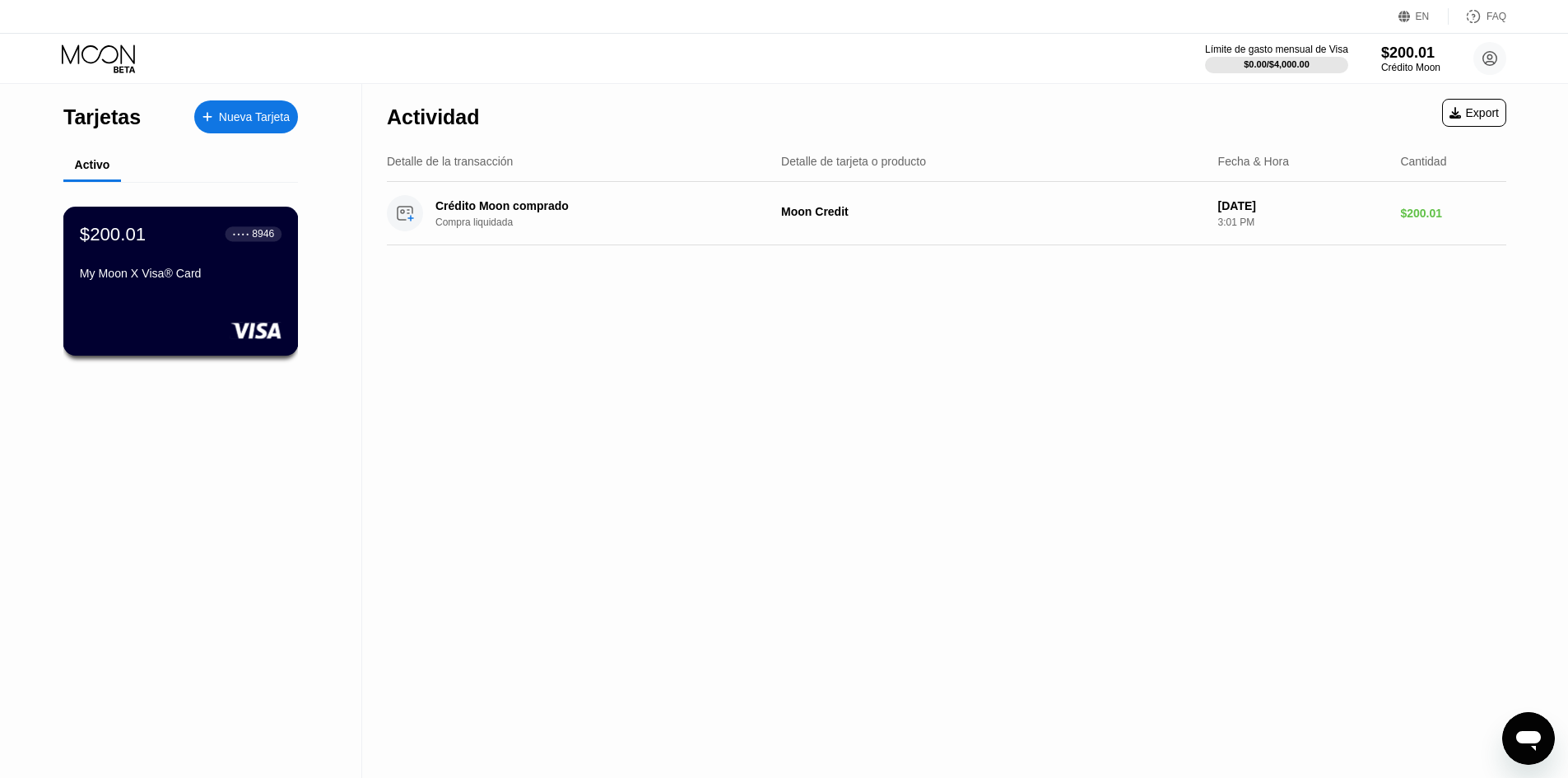
click at [247, 305] on div "$200.01 ● ● ● ● 8946 My Moon X Visa® Card" at bounding box center [181, 281] width 236 height 149
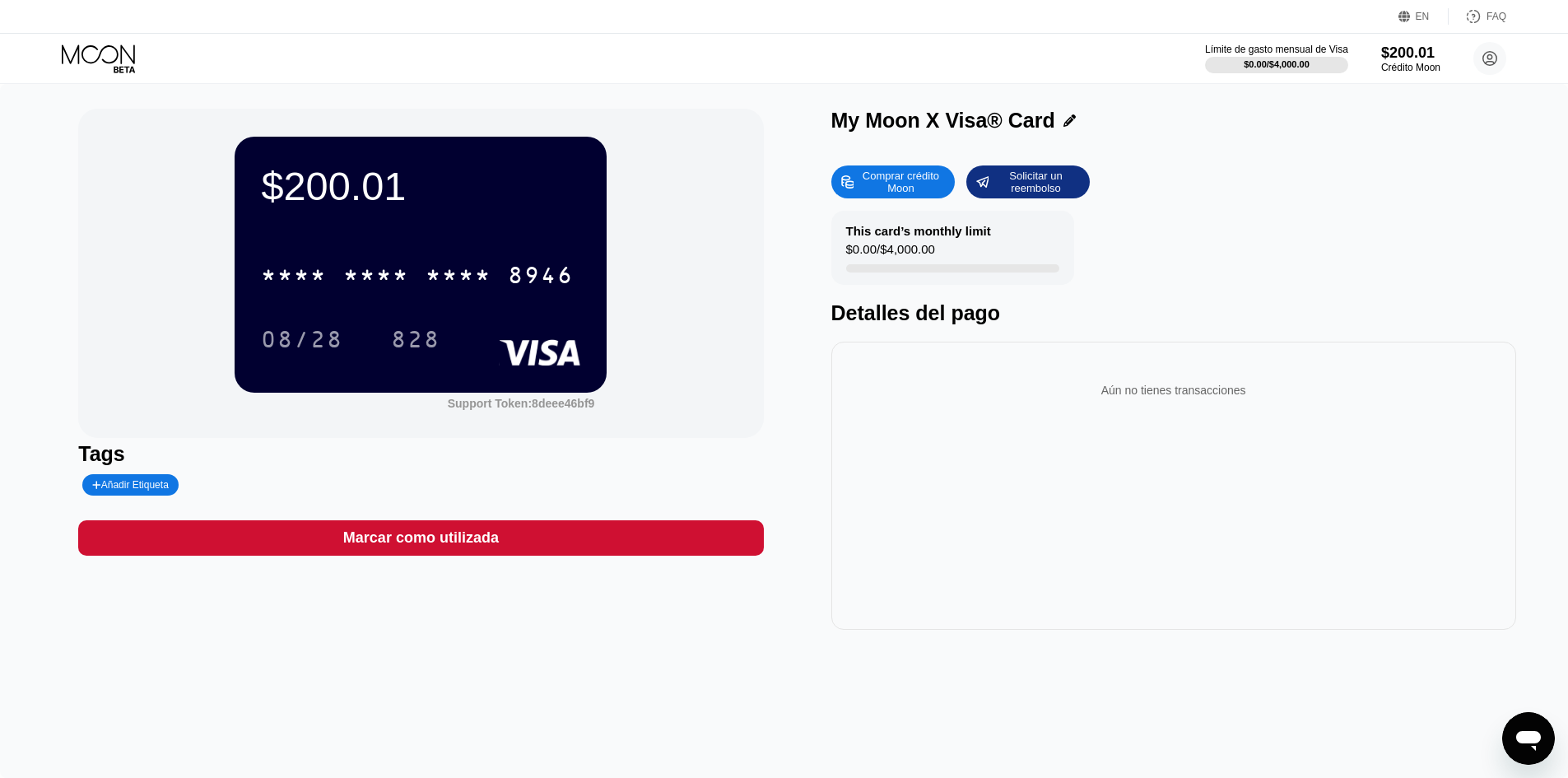
click at [1055, 121] on div at bounding box center [1065, 120] width 20 height 13
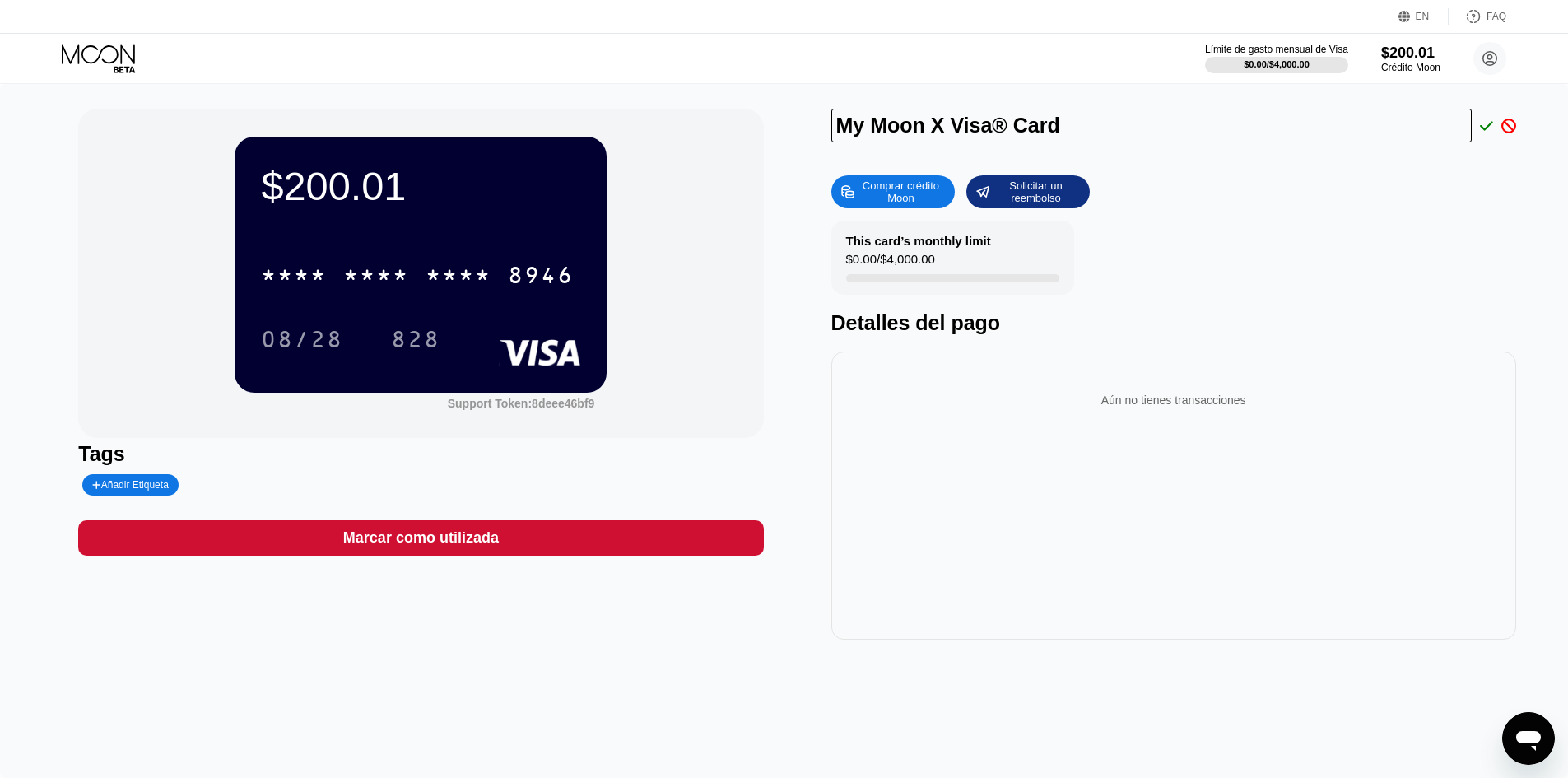
click at [1031, 143] on input "My Moon X Visa® Card" at bounding box center [1151, 126] width 641 height 34
type input "MARKO GUM LEONAR"
click at [1484, 129] on icon at bounding box center [1486, 126] width 14 height 15
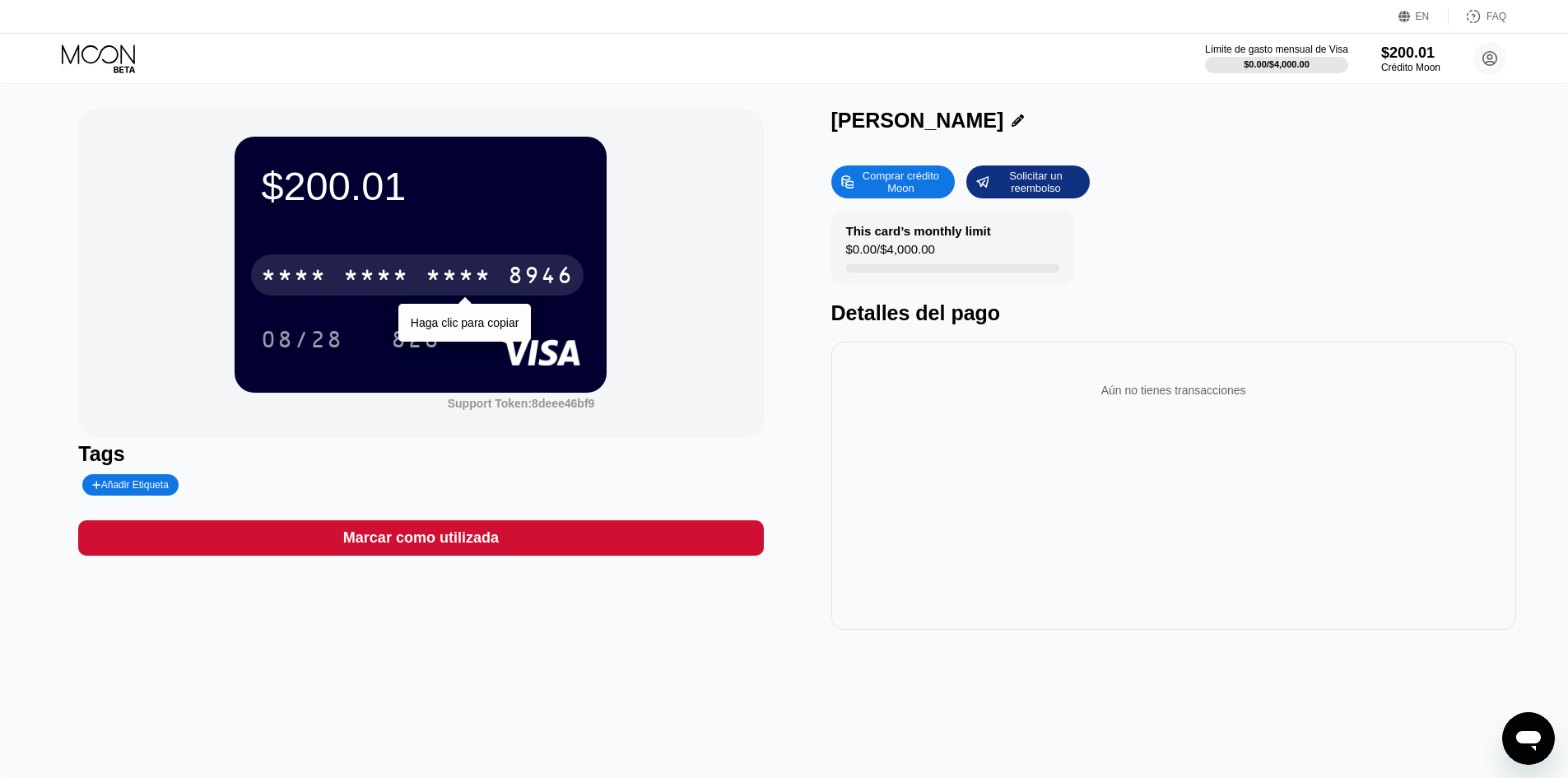
click at [491, 278] on div "* * * *" at bounding box center [458, 277] width 66 height 26
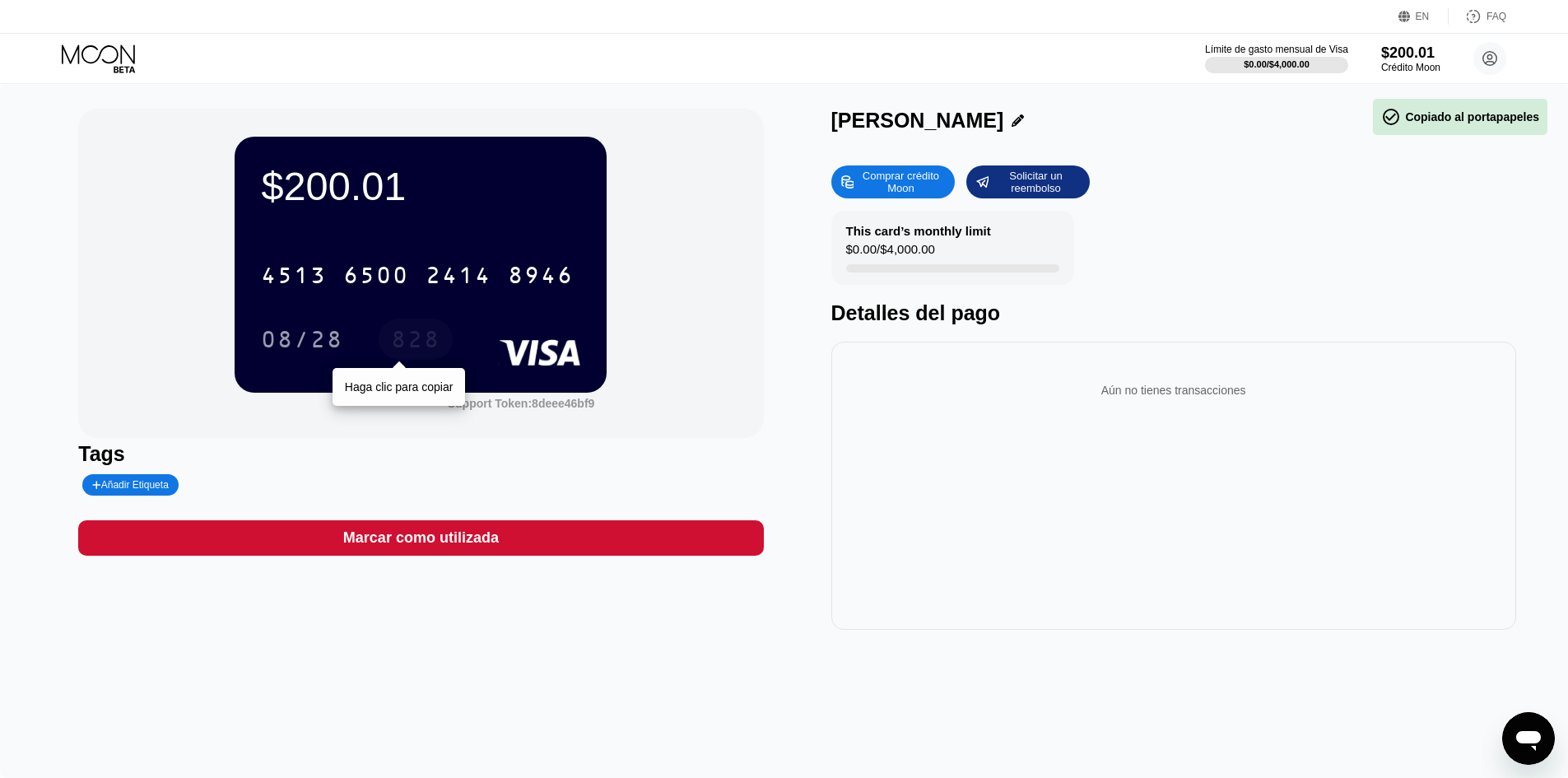
click at [427, 344] on div "828" at bounding box center [415, 341] width 49 height 26
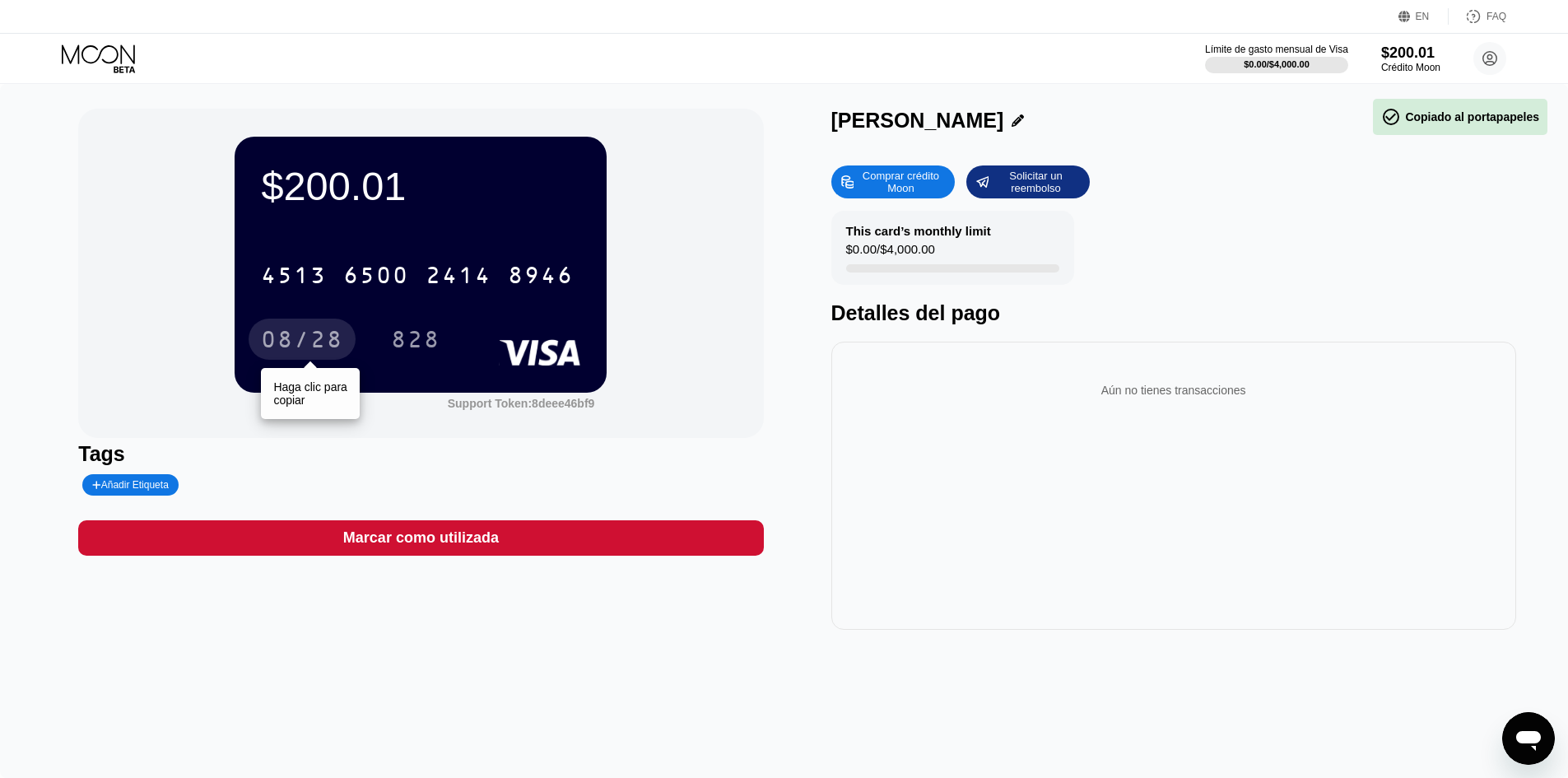
click at [265, 332] on div "08/28" at bounding box center [301, 341] width 82 height 26
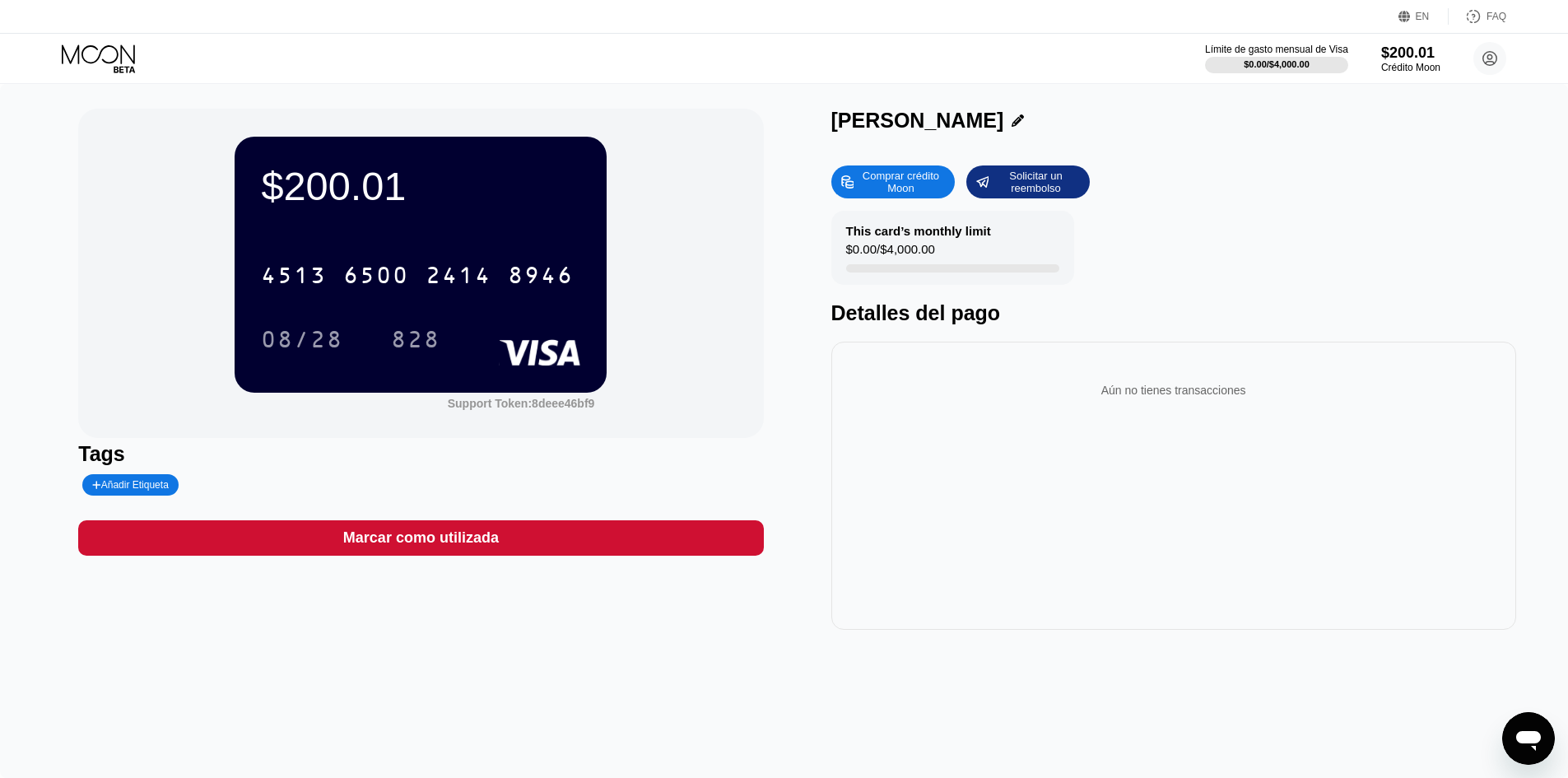
click at [83, 57] on icon at bounding box center [98, 54] width 73 height 19
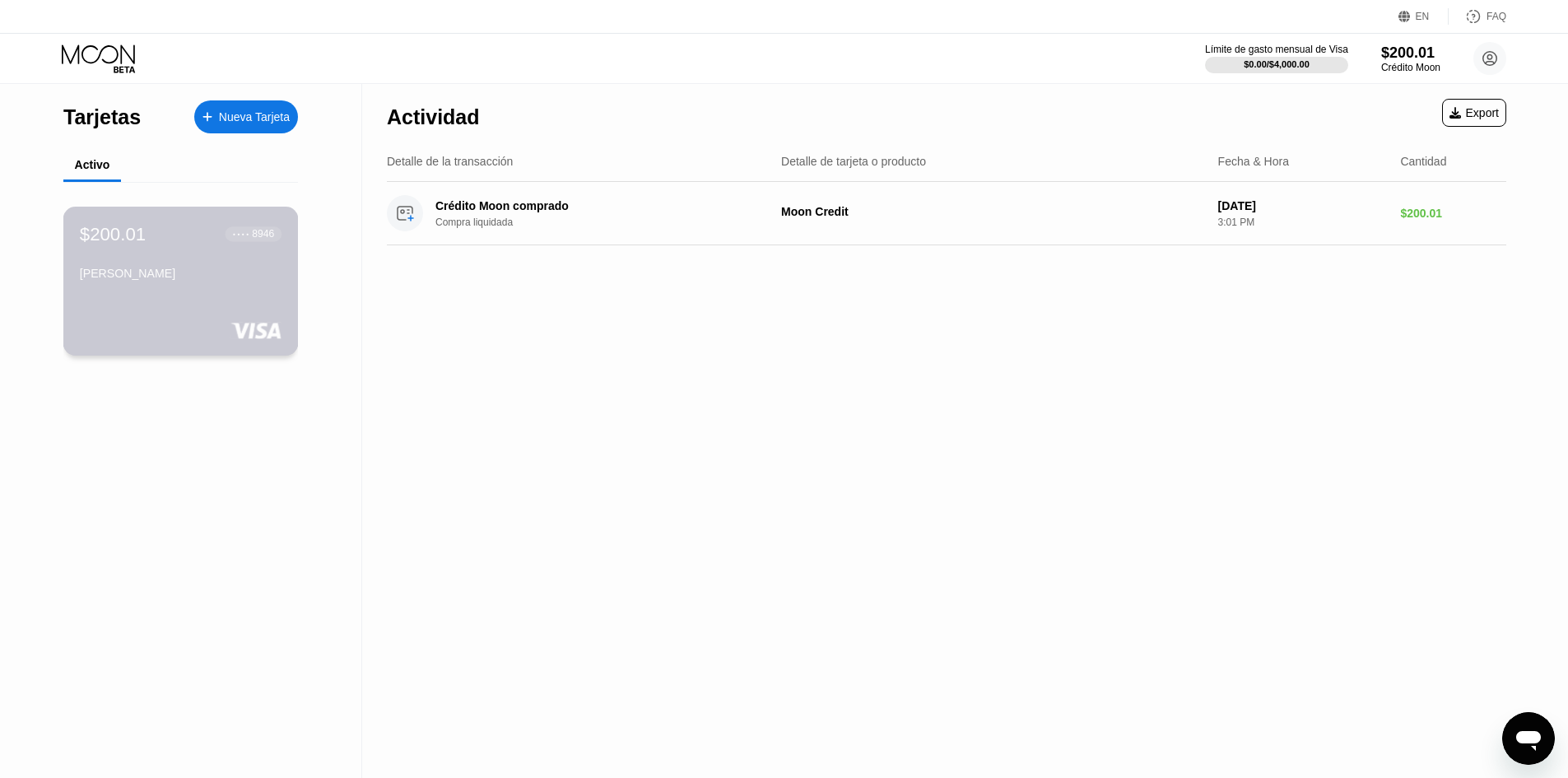
click at [183, 269] on div "$200.01 ● ● ● ● 8946 MARKO GUM LEONAR" at bounding box center [181, 254] width 202 height 63
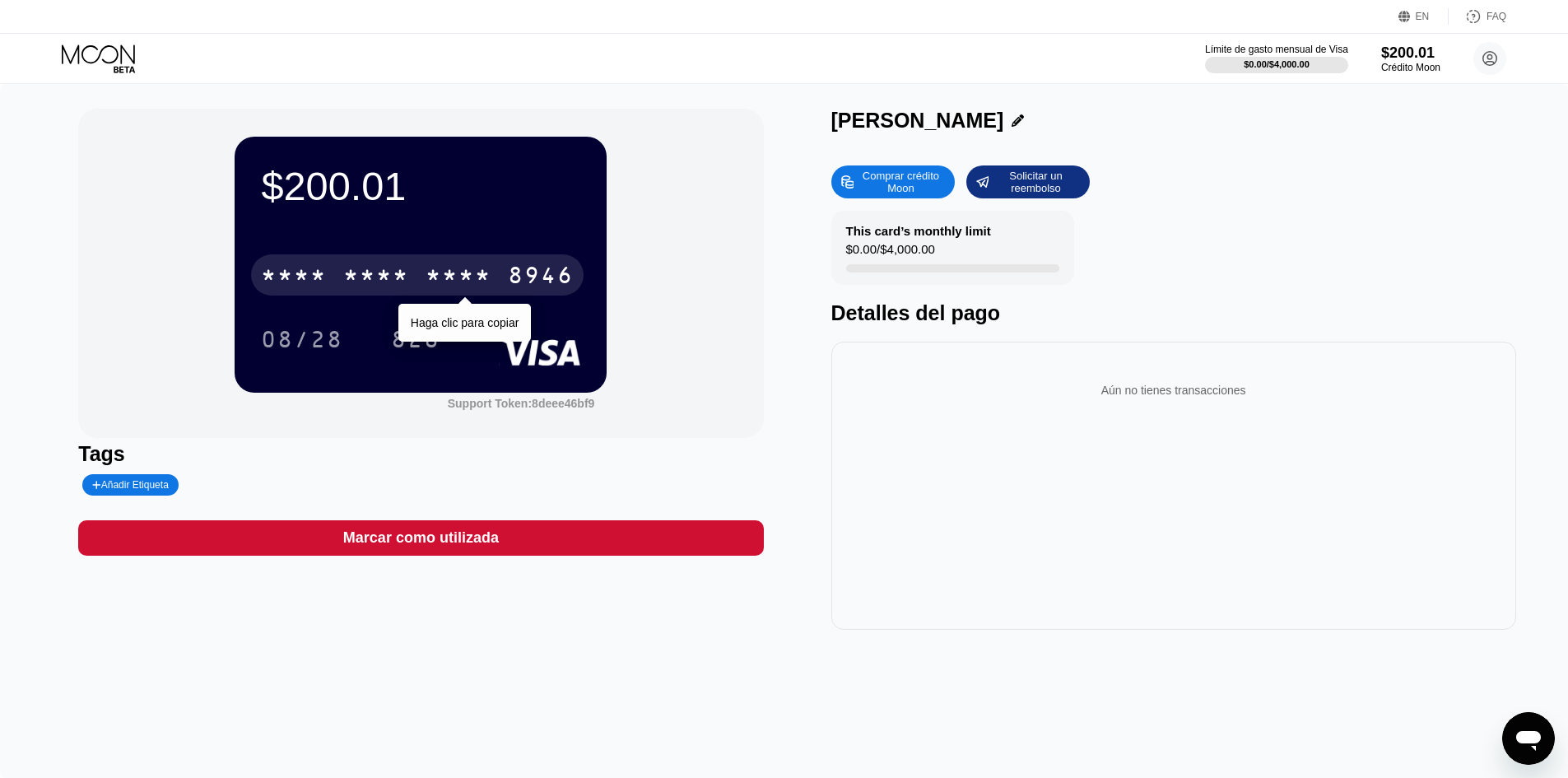
click at [502, 274] on div "* * * * * * * * * * * * 8946" at bounding box center [417, 275] width 333 height 41
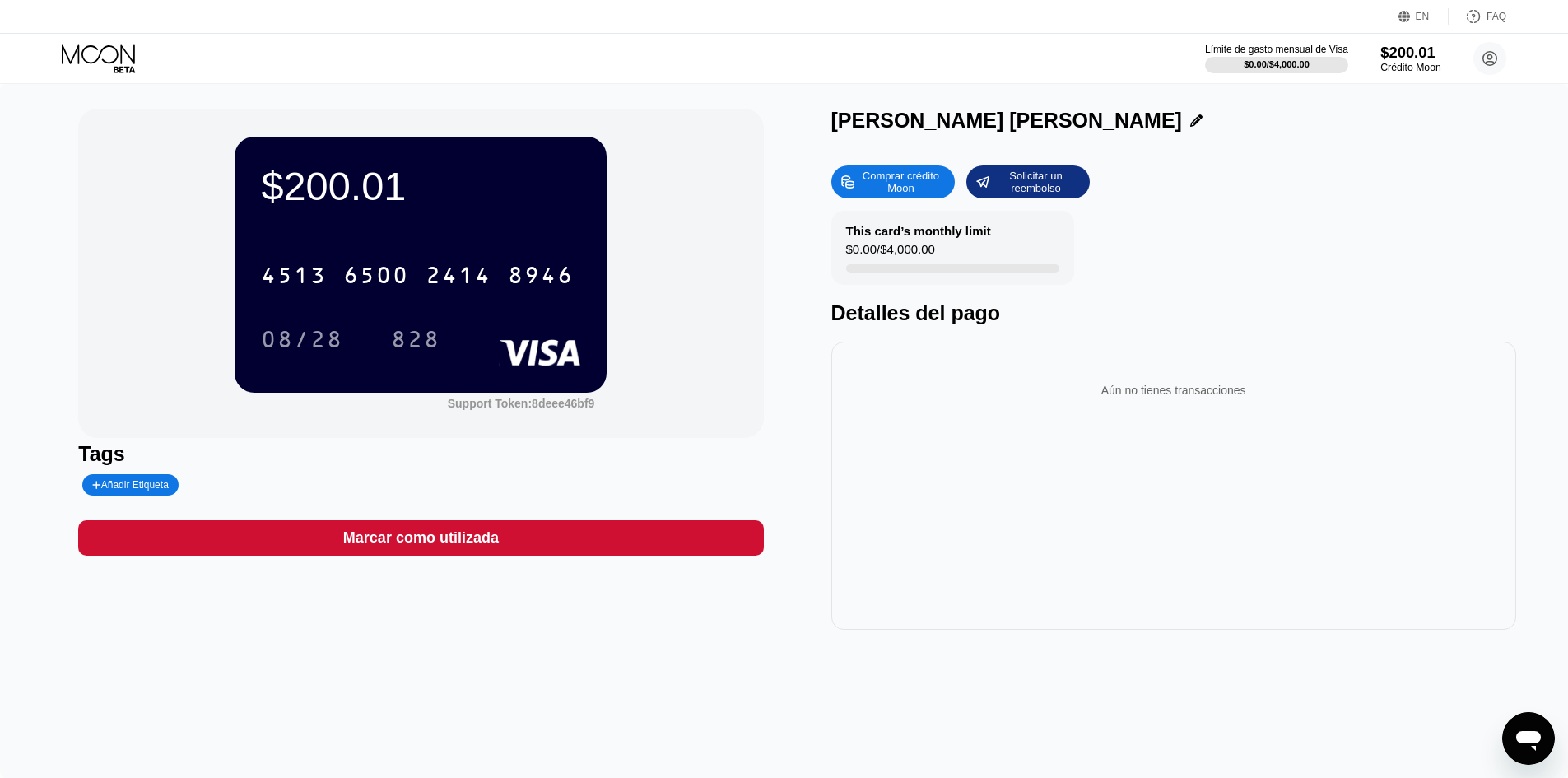
click at [1385, 51] on div "$200.01" at bounding box center [1409, 52] width 60 height 17
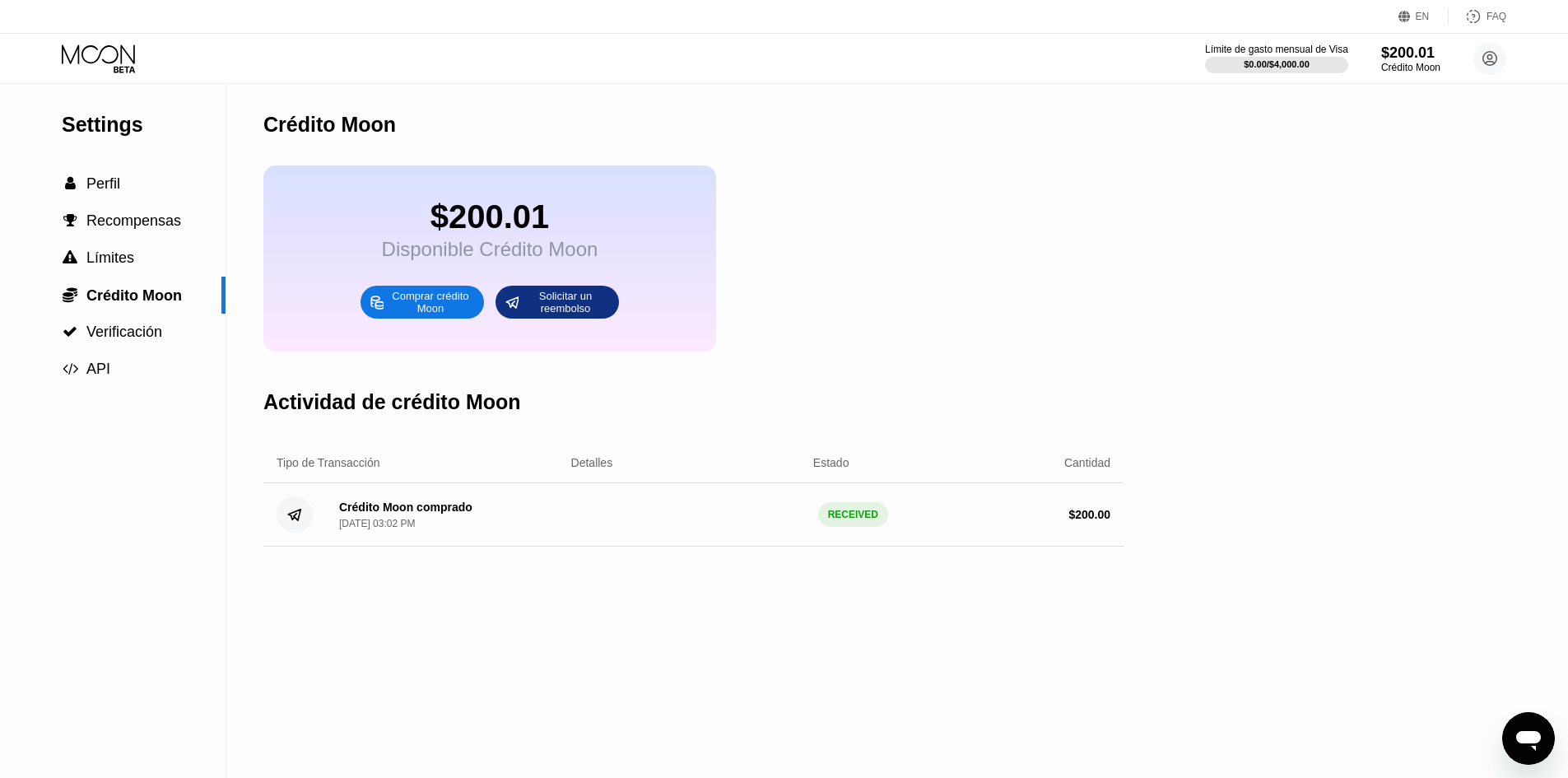
click at [463, 315] on div "Comprar crédito Moon" at bounding box center [430, 302] width 90 height 26
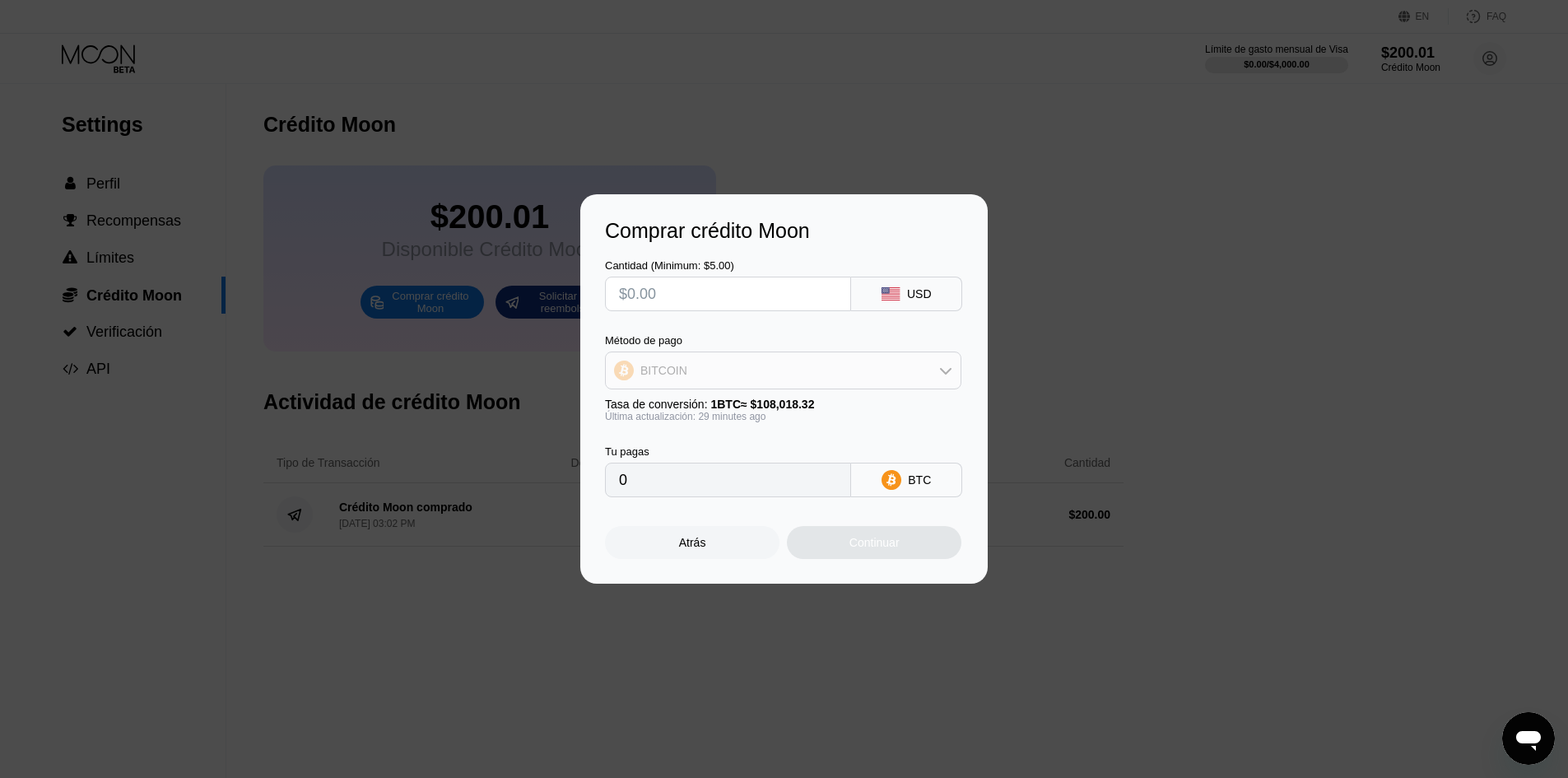
click at [708, 373] on div "BITCOIN" at bounding box center [783, 370] width 355 height 33
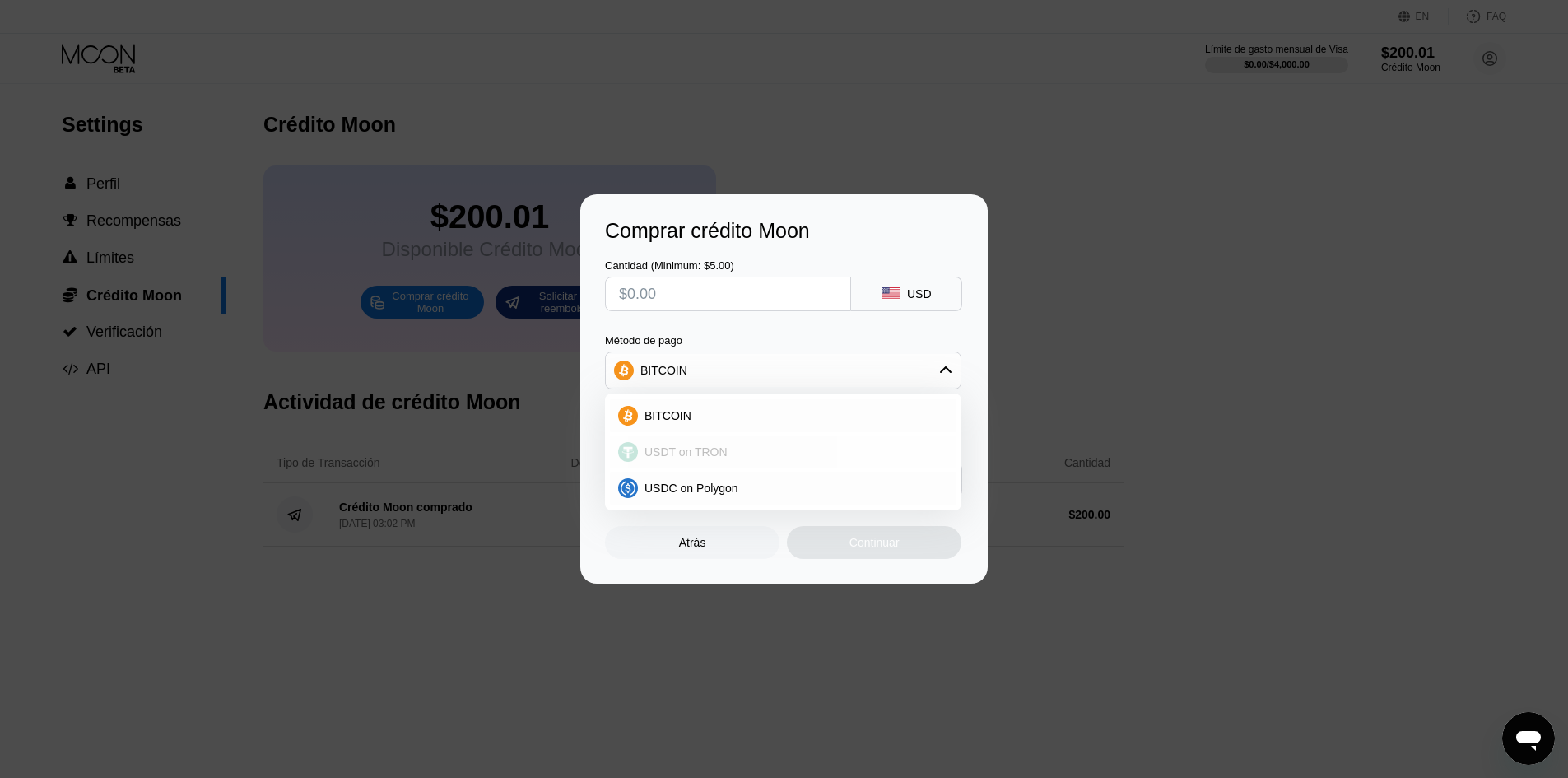
click at [660, 443] on div "USDT on TRON" at bounding box center [783, 452] width 346 height 33
type input "0.00"
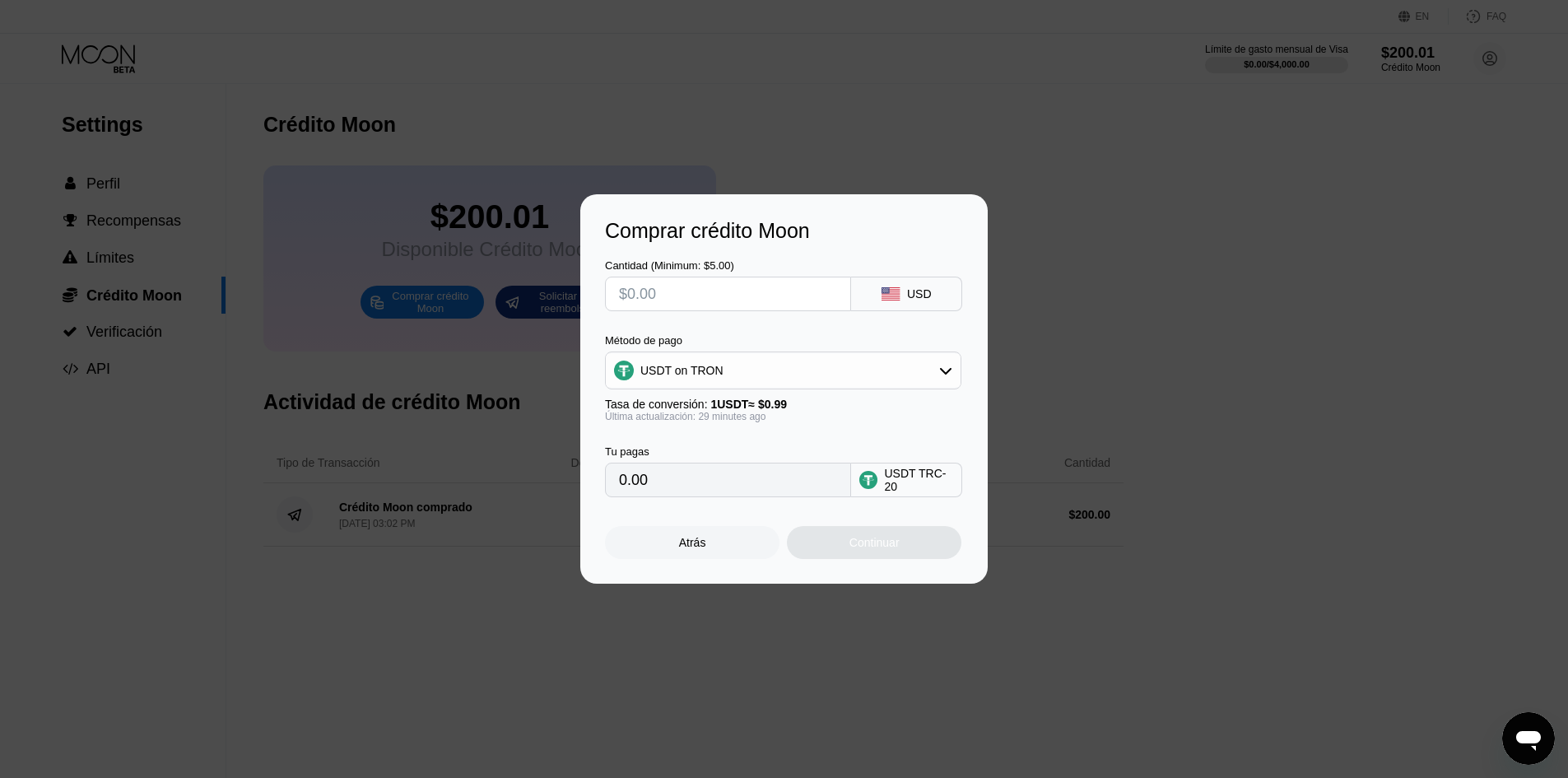
click at [622, 294] on input "text" at bounding box center [728, 293] width 218 height 33
type input "$5"
type input "5.05"
type input "$50"
type input "50.51"
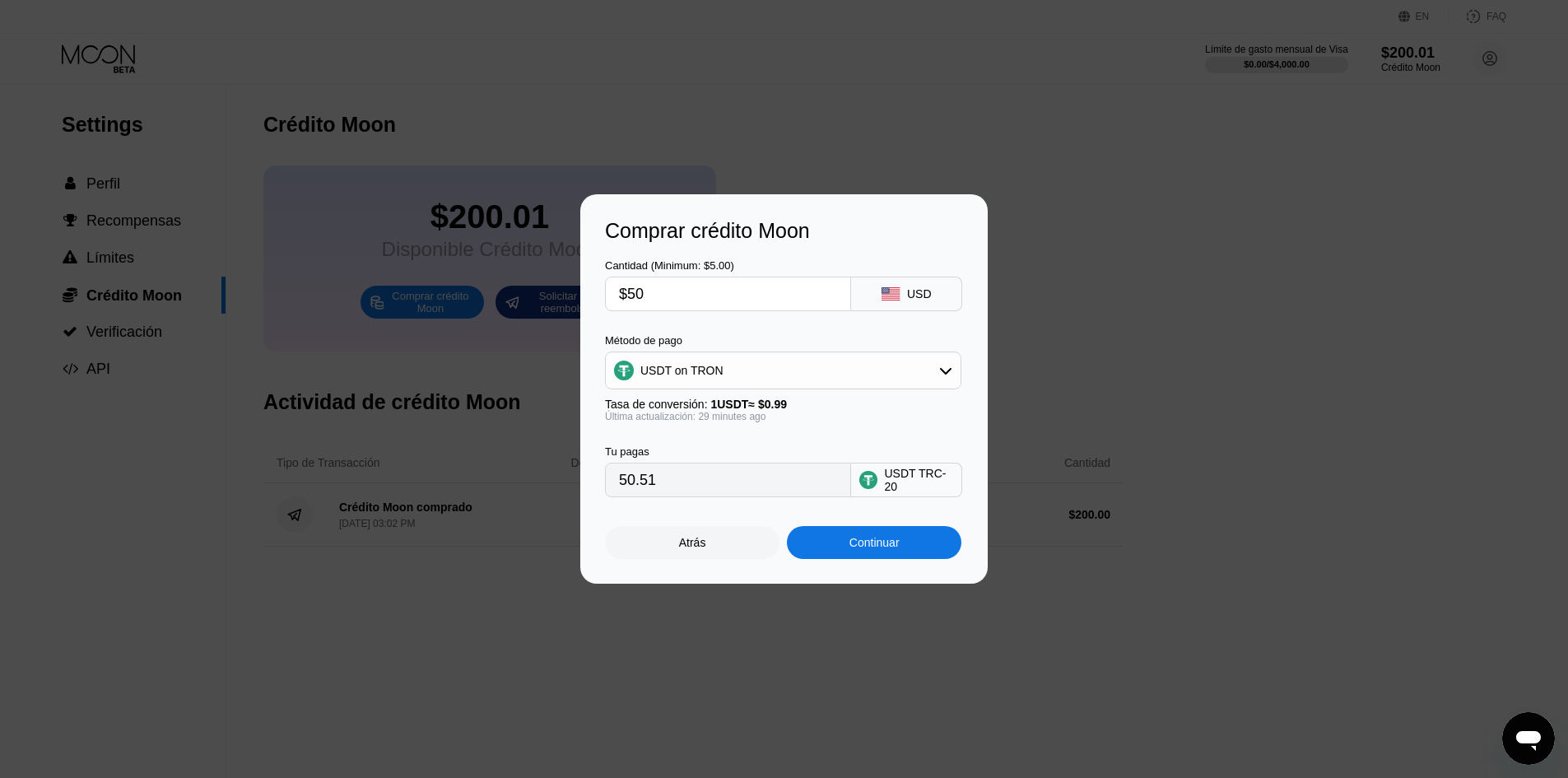
type input "$50"
click at [712, 539] on div "Atrás" at bounding box center [692, 542] width 175 height 33
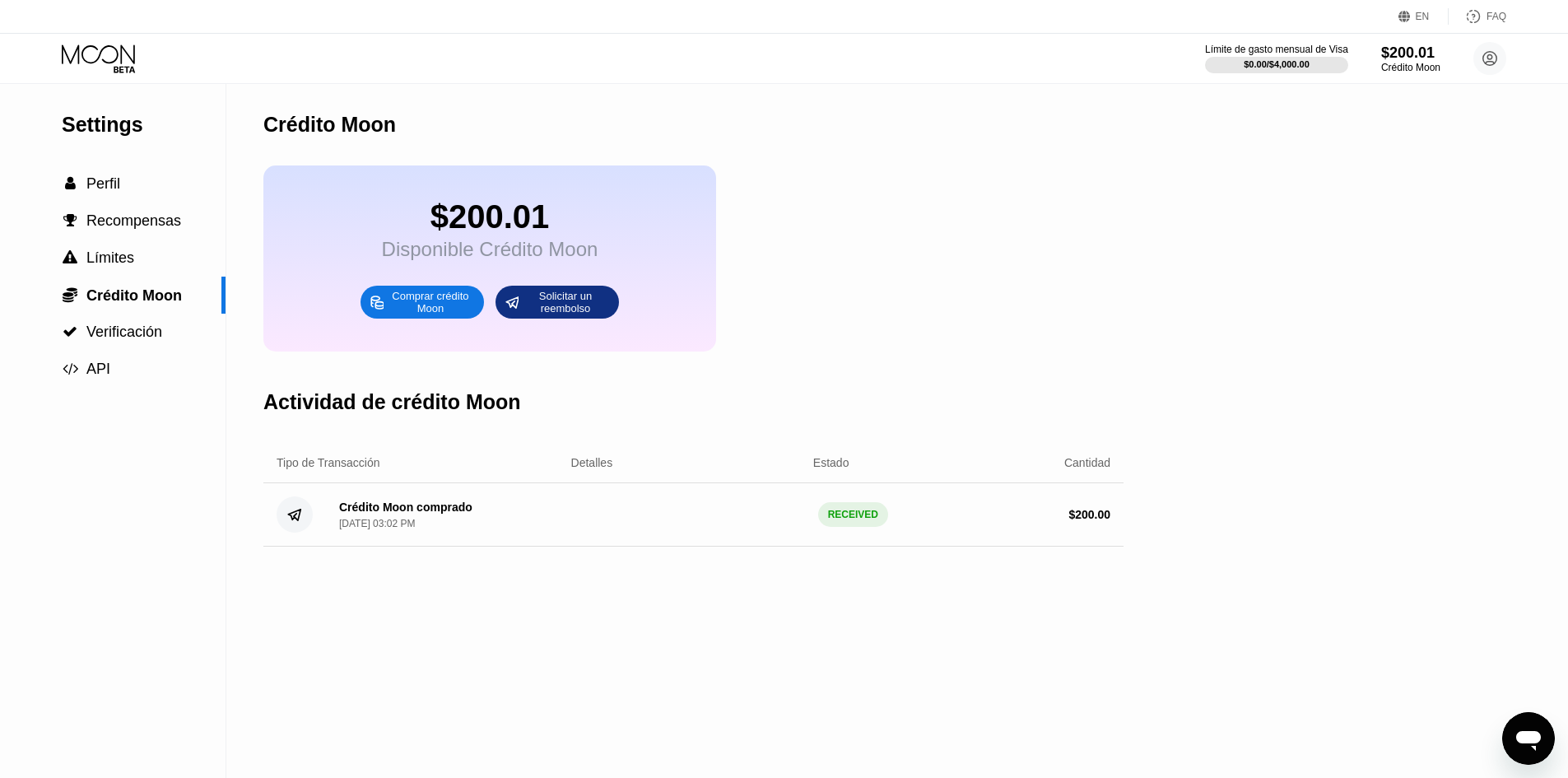
click at [1475, 39] on div "Límite de gasto mensual de Visa $0.00 / $4,000.00 $200.01 Crédito Moon [EMAIL_A…" at bounding box center [784, 58] width 1568 height 49
click at [1484, 65] on circle at bounding box center [1489, 58] width 33 height 33
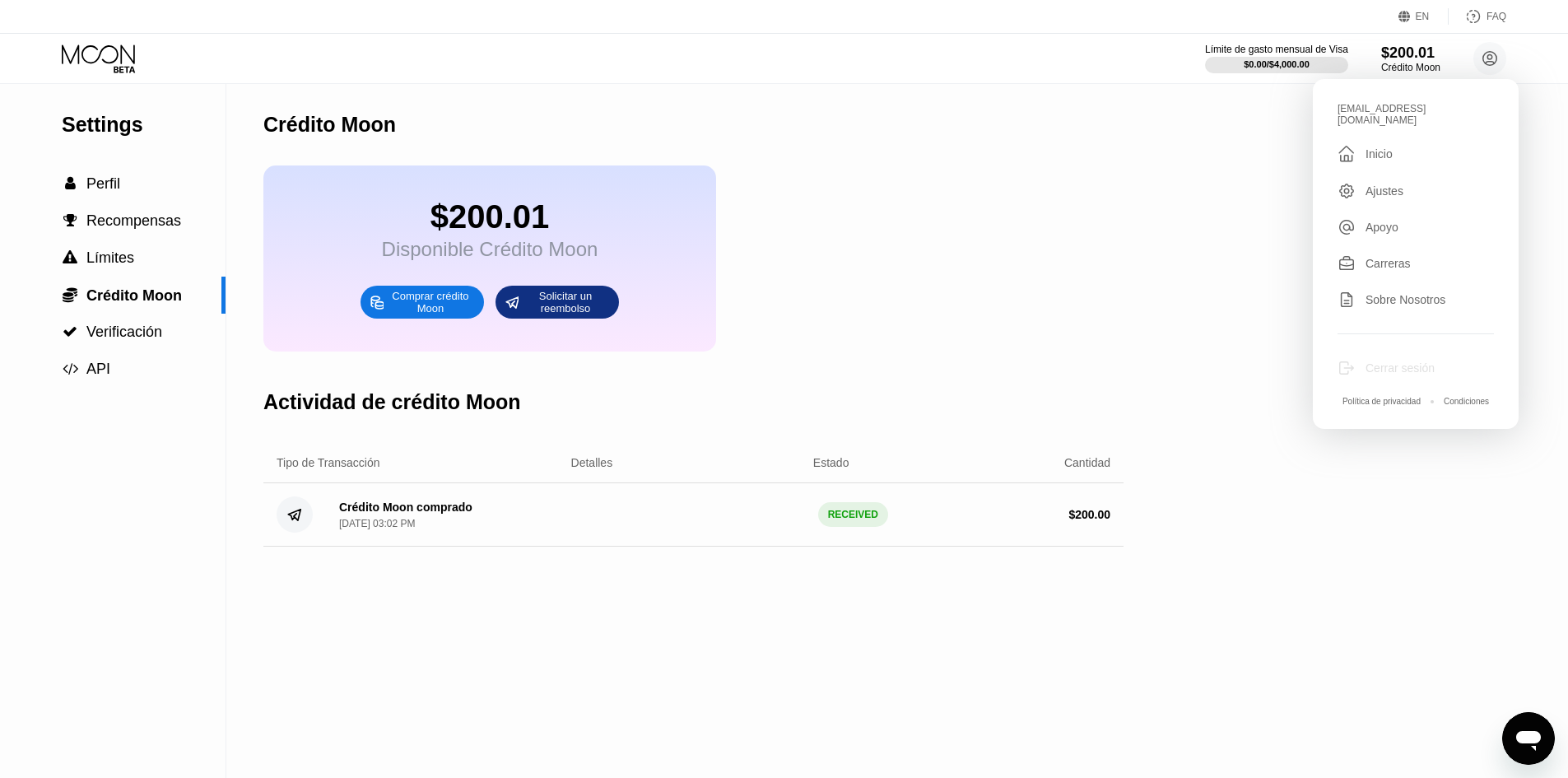
click at [1380, 377] on div "Cerrar sesión" at bounding box center [1415, 367] width 156 height 18
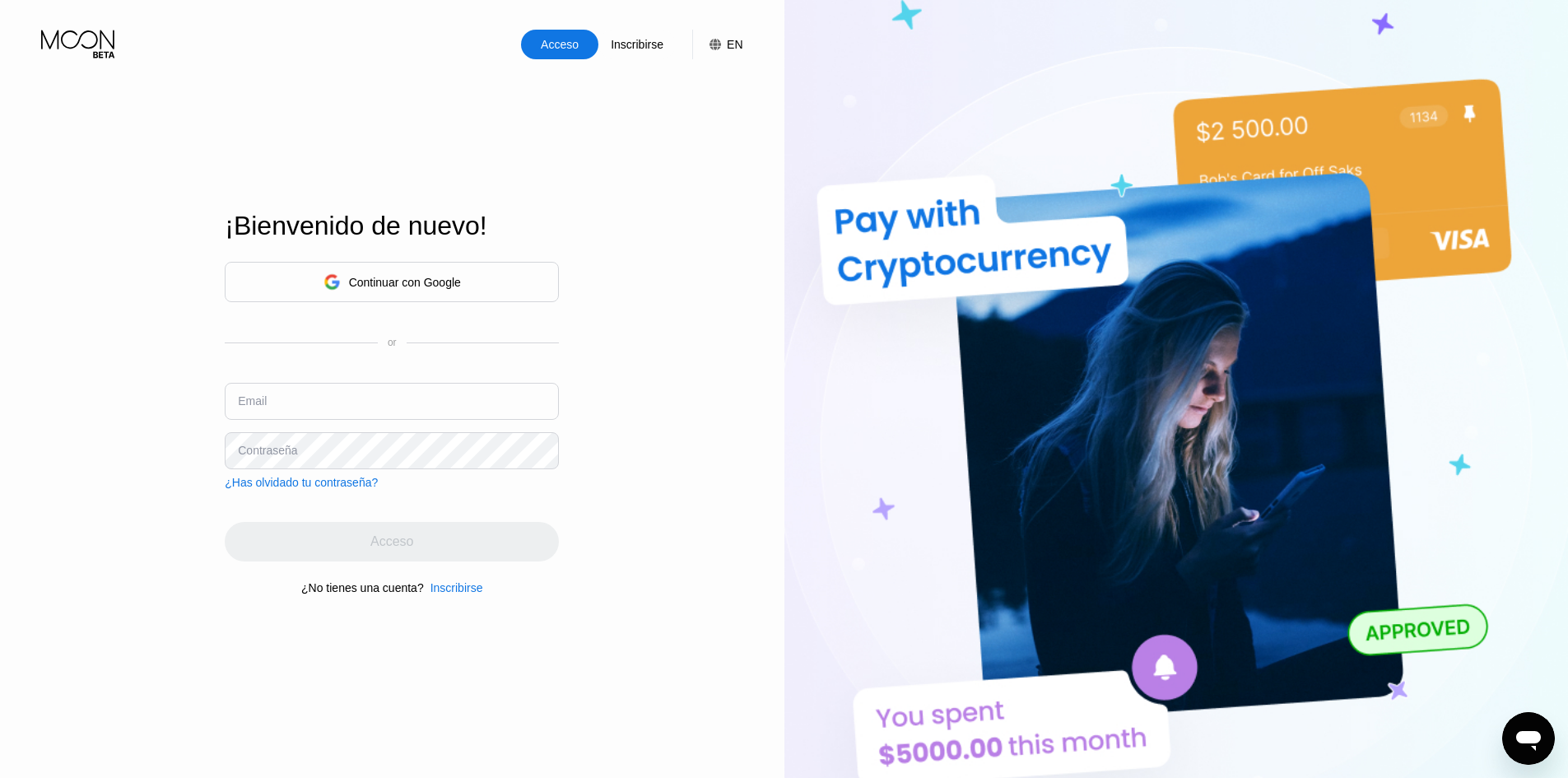
click at [466, 587] on div "Inscribirse" at bounding box center [457, 588] width 52 height 14
